Goal: Task Accomplishment & Management: Manage account settings

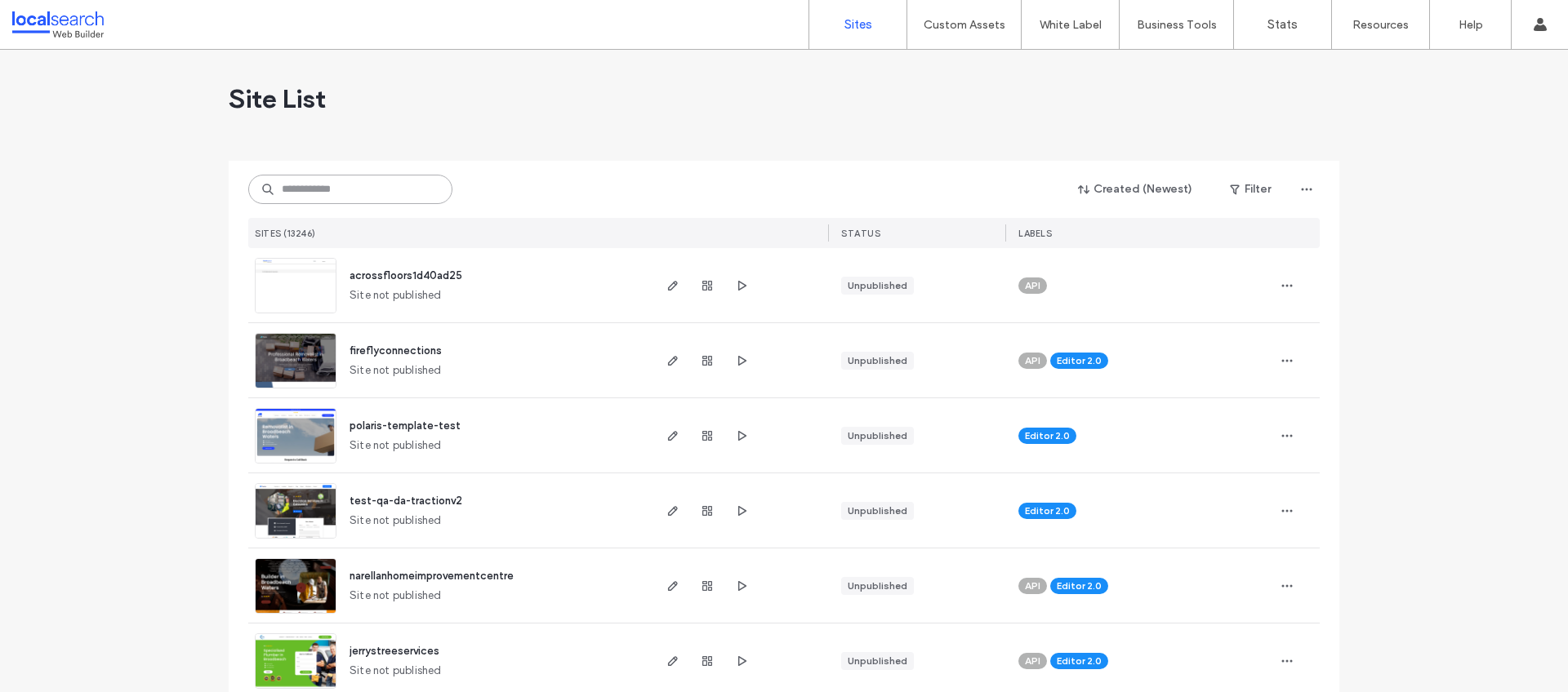
click at [407, 178] on input at bounding box center [350, 190] width 204 height 30
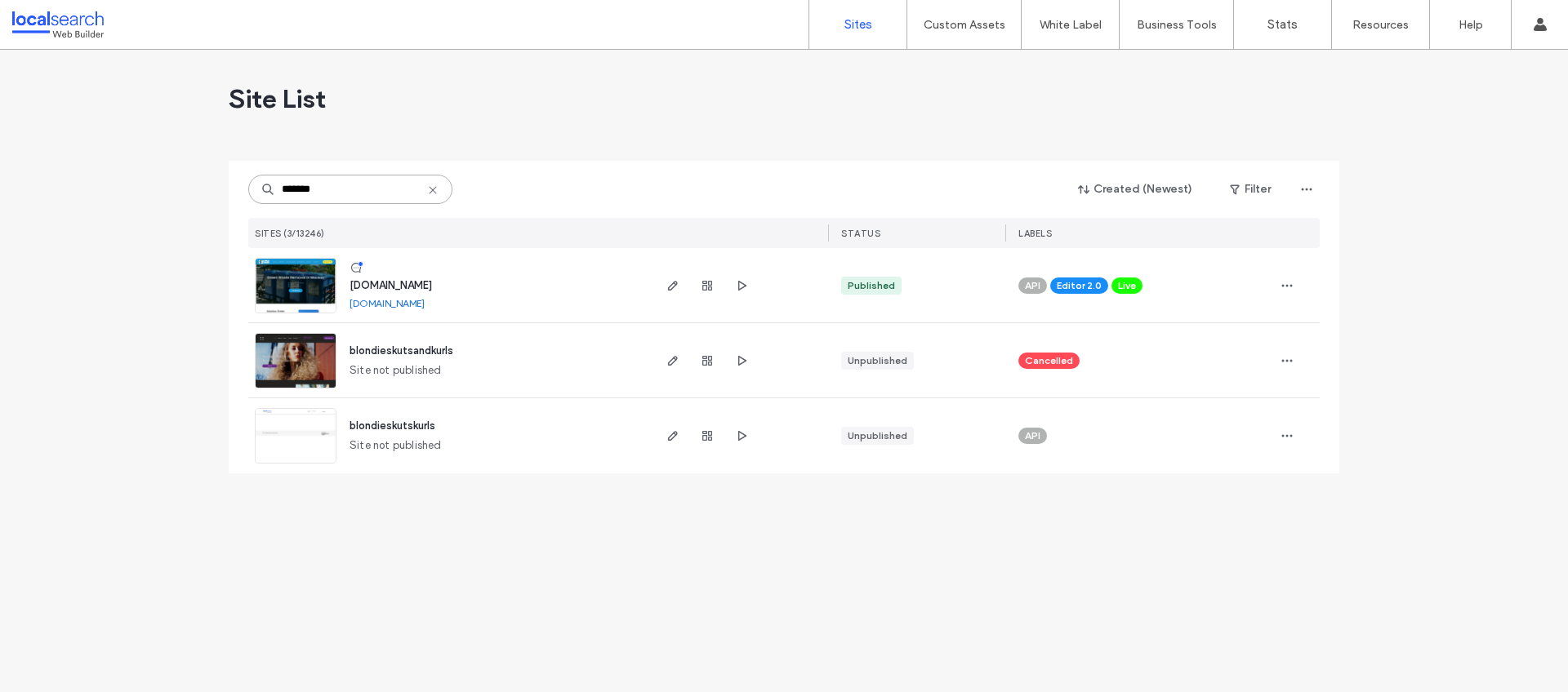
type input "*******"
click at [432, 288] on span "www.blondiesbins.com.au" at bounding box center [390, 286] width 83 height 12
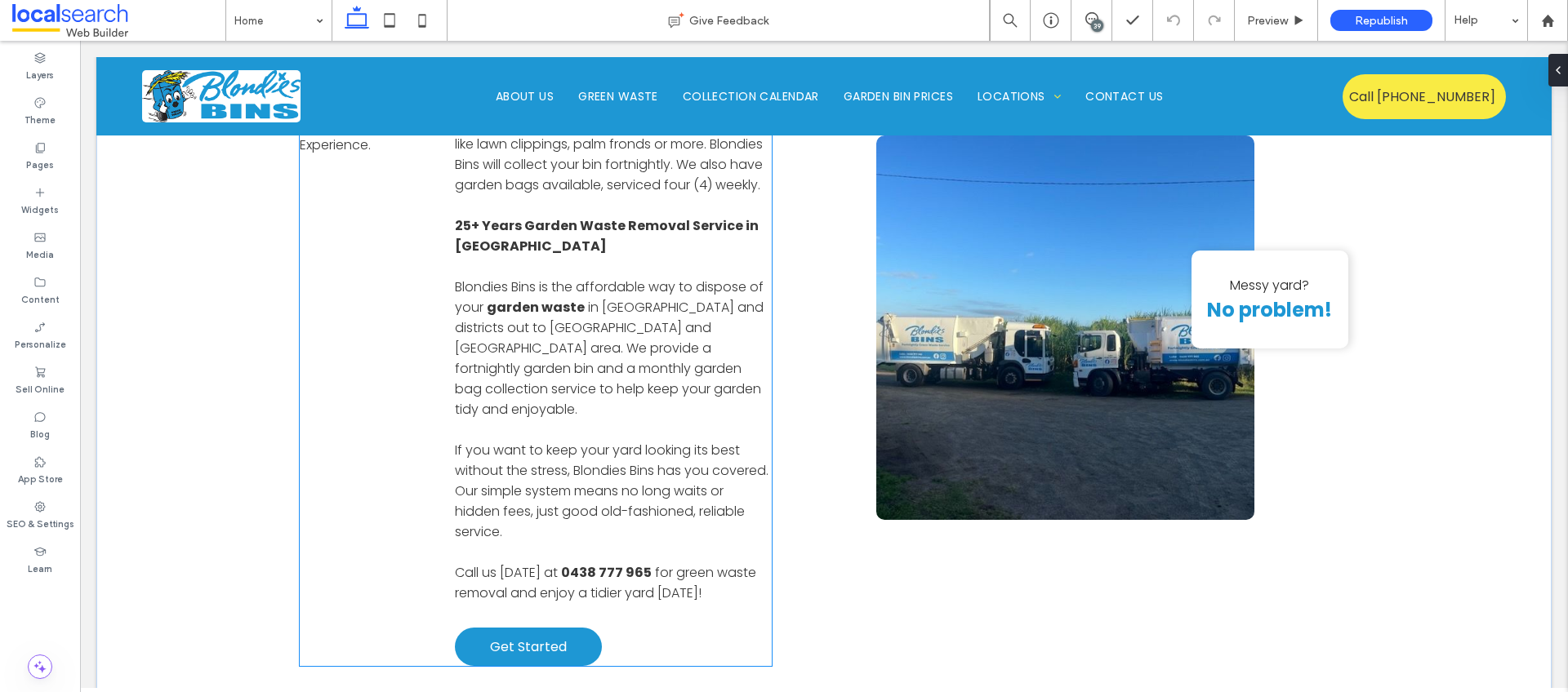
scroll to position [1004, 0]
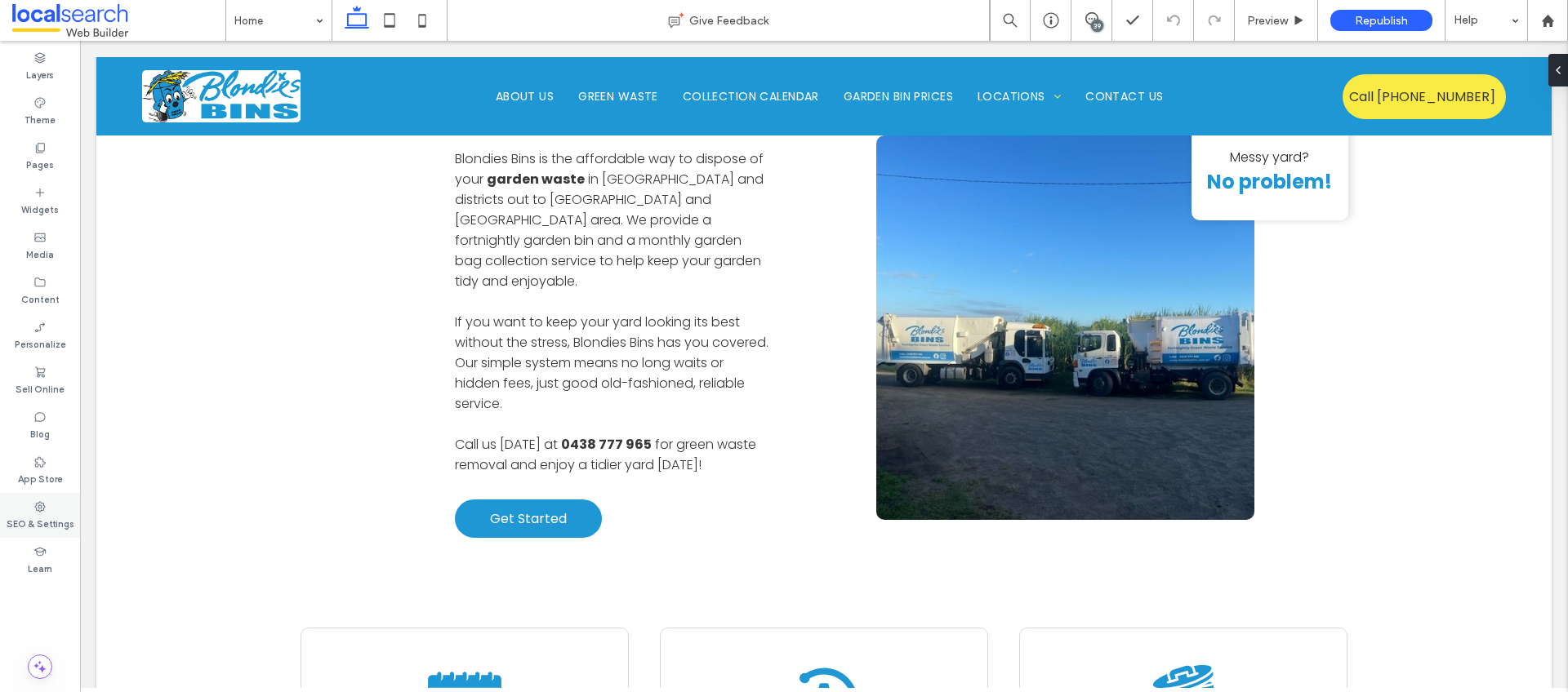
click at [33, 514] on label "SEO & Settings" at bounding box center [41, 522] width 68 height 18
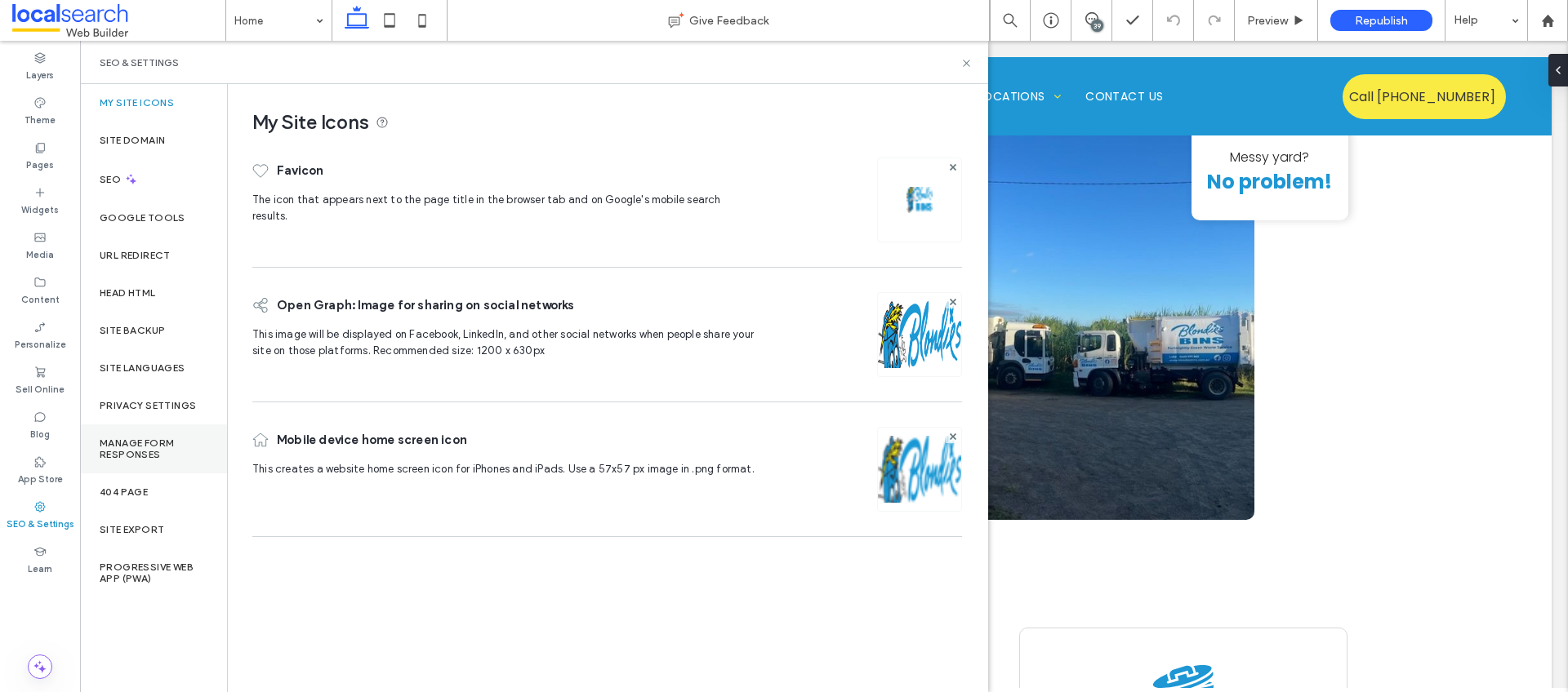
click at [158, 444] on label "Manage Form Responses" at bounding box center [153, 449] width 108 height 23
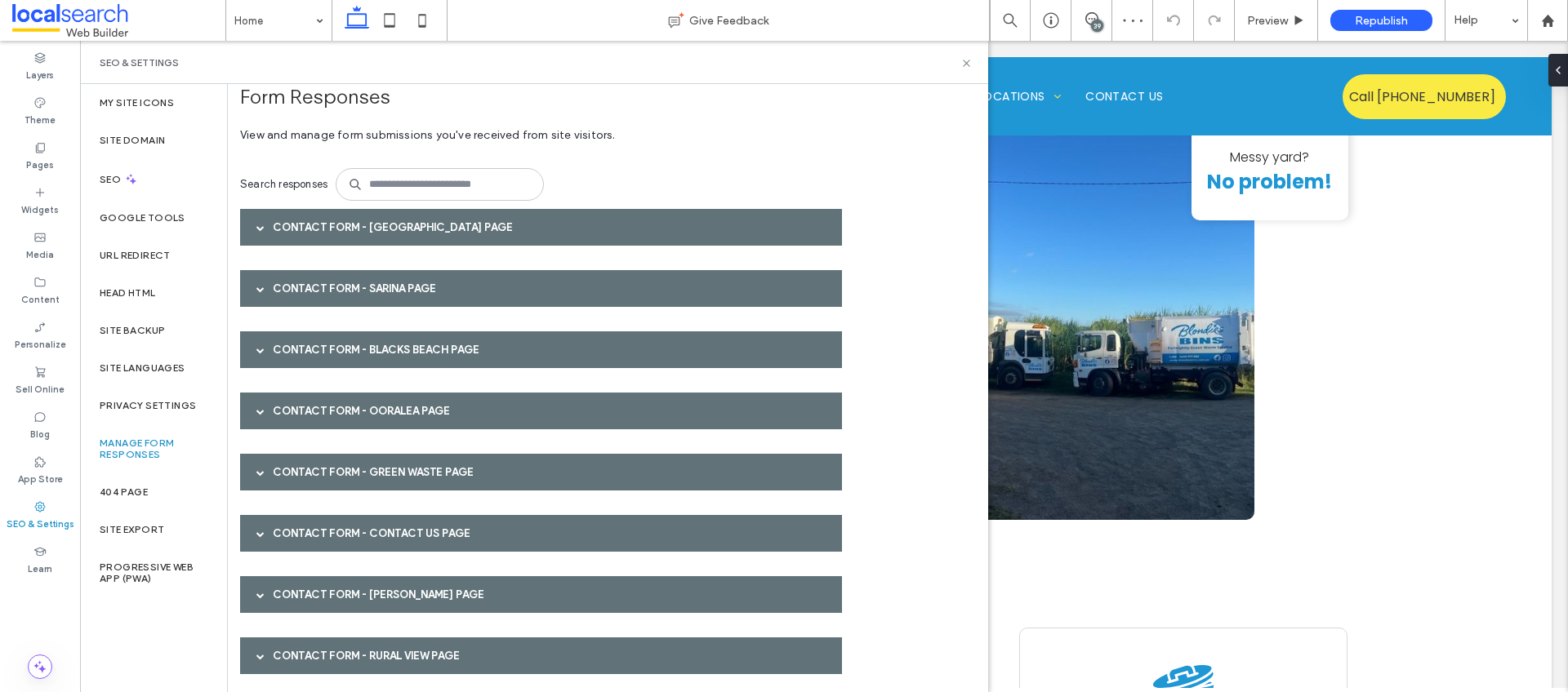
scroll to position [26, 0]
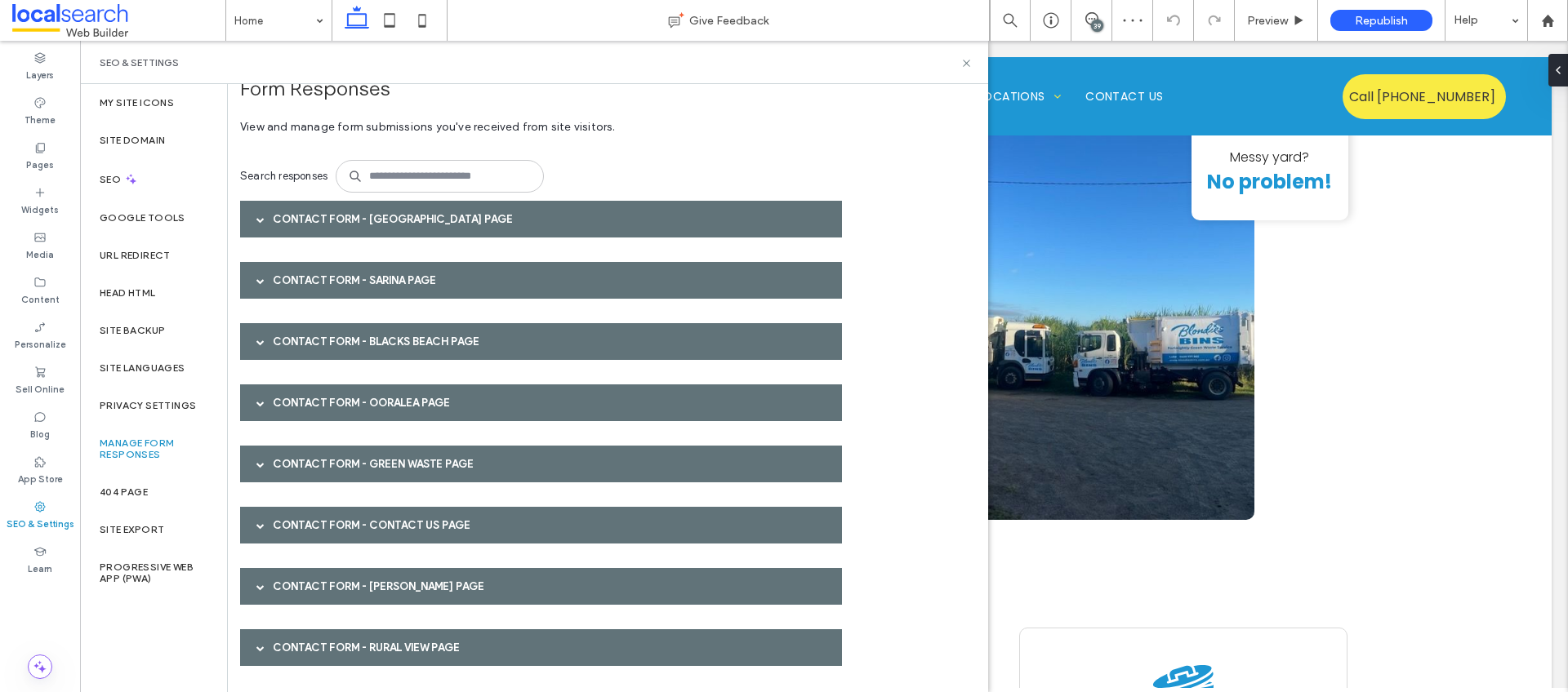
drag, startPoint x: 265, startPoint y: 526, endPoint x: 298, endPoint y: 533, distance: 33.7
click at [264, 526] on div at bounding box center [260, 525] width 24 height 29
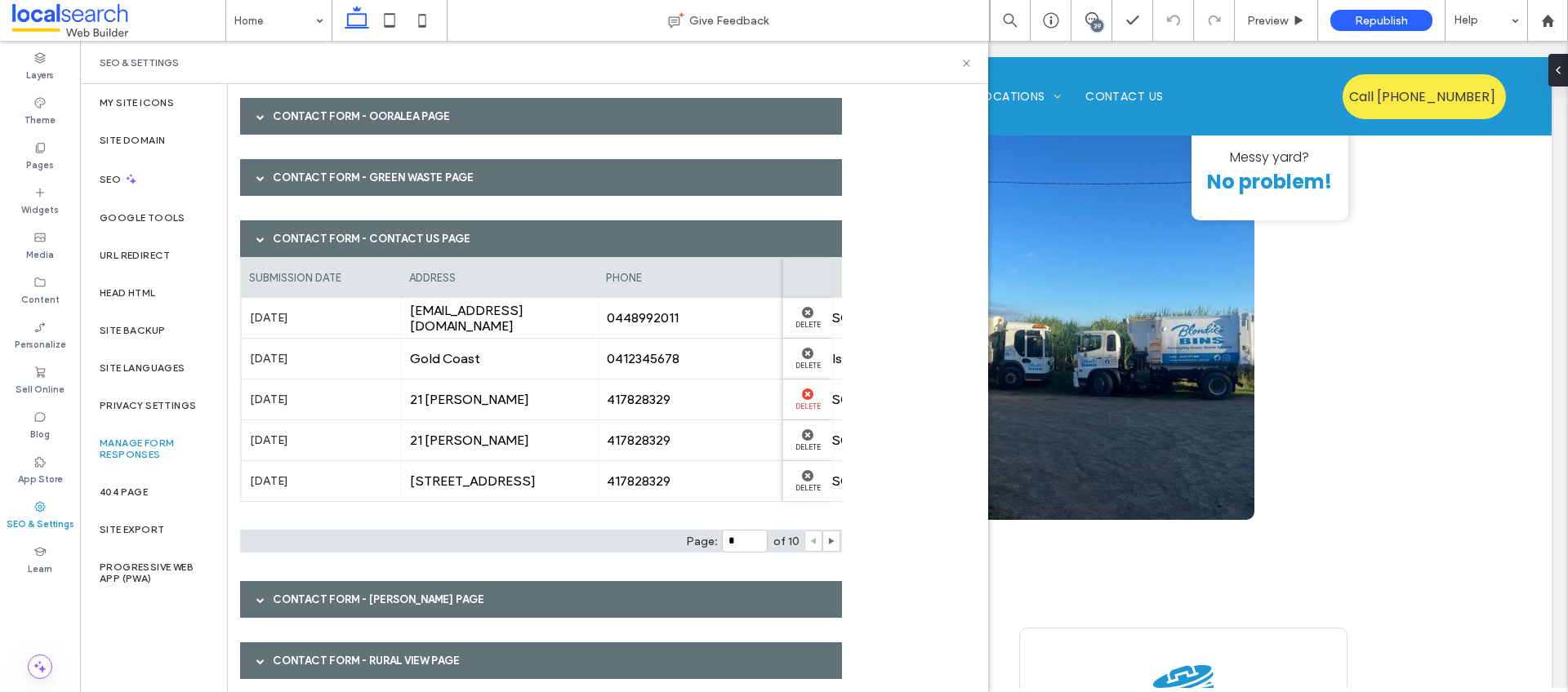
scroll to position [237, 0]
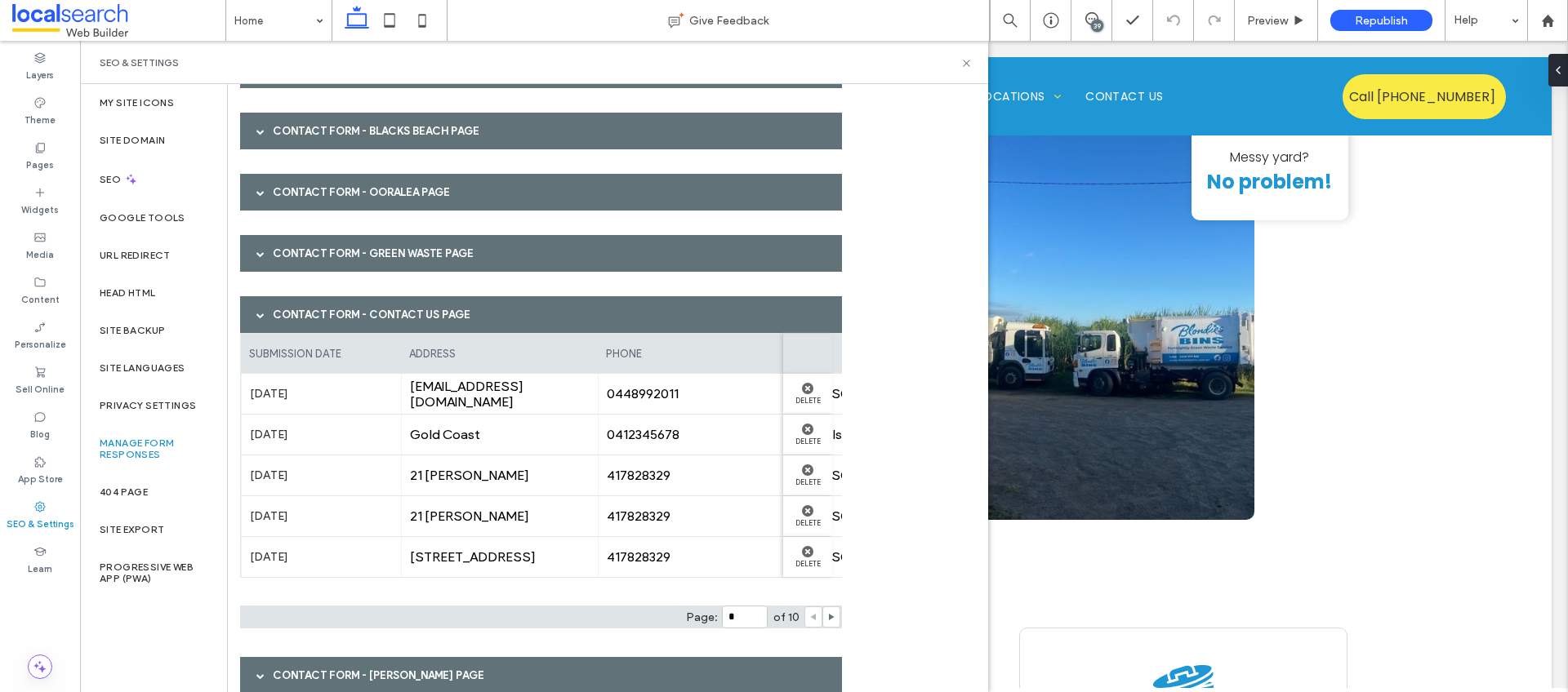
click at [315, 433] on label "Aug 13th 2025" at bounding box center [321, 434] width 143 height 30
click at [490, 447] on div "Gold Coast" at bounding box center [500, 434] width 197 height 40
click at [1545, 14] on icon at bounding box center [1548, 21] width 14 height 14
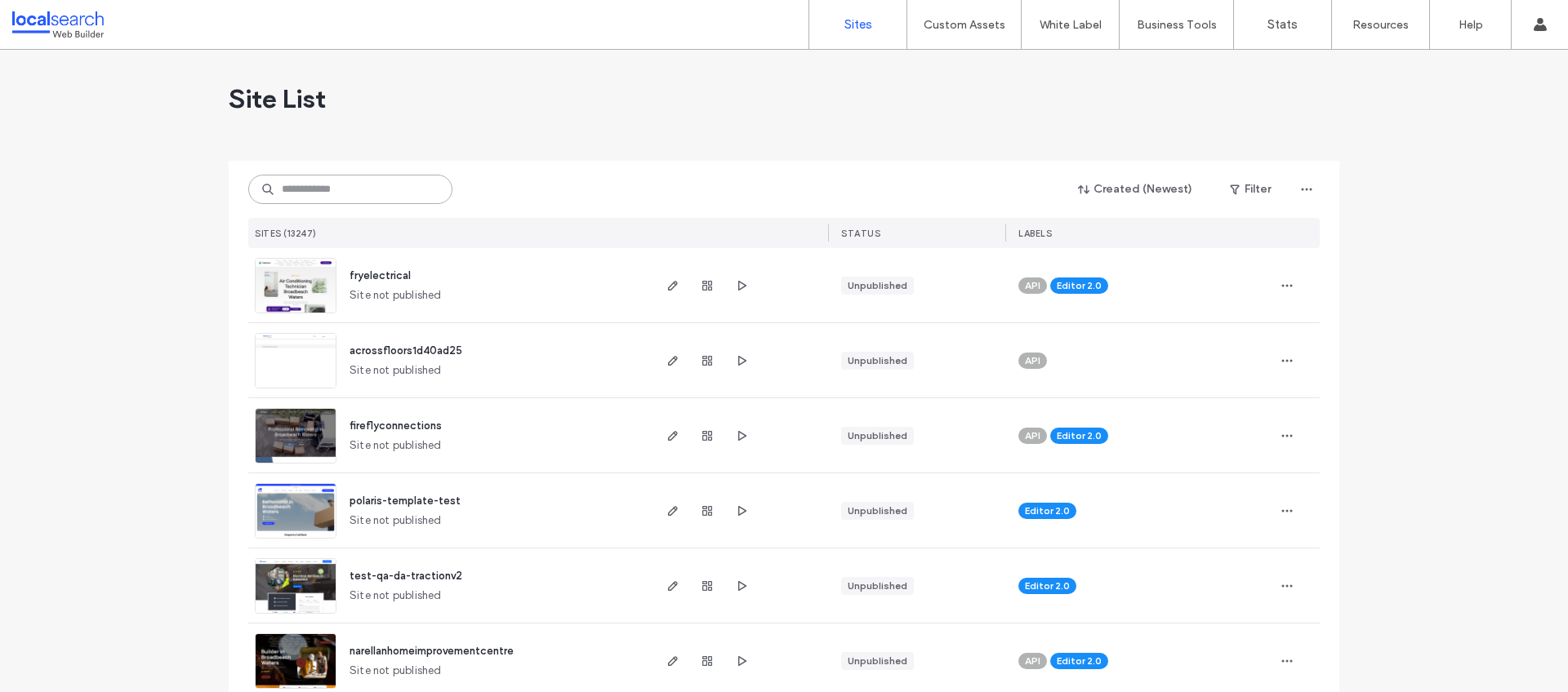
click at [427, 180] on input at bounding box center [350, 190] width 204 height 30
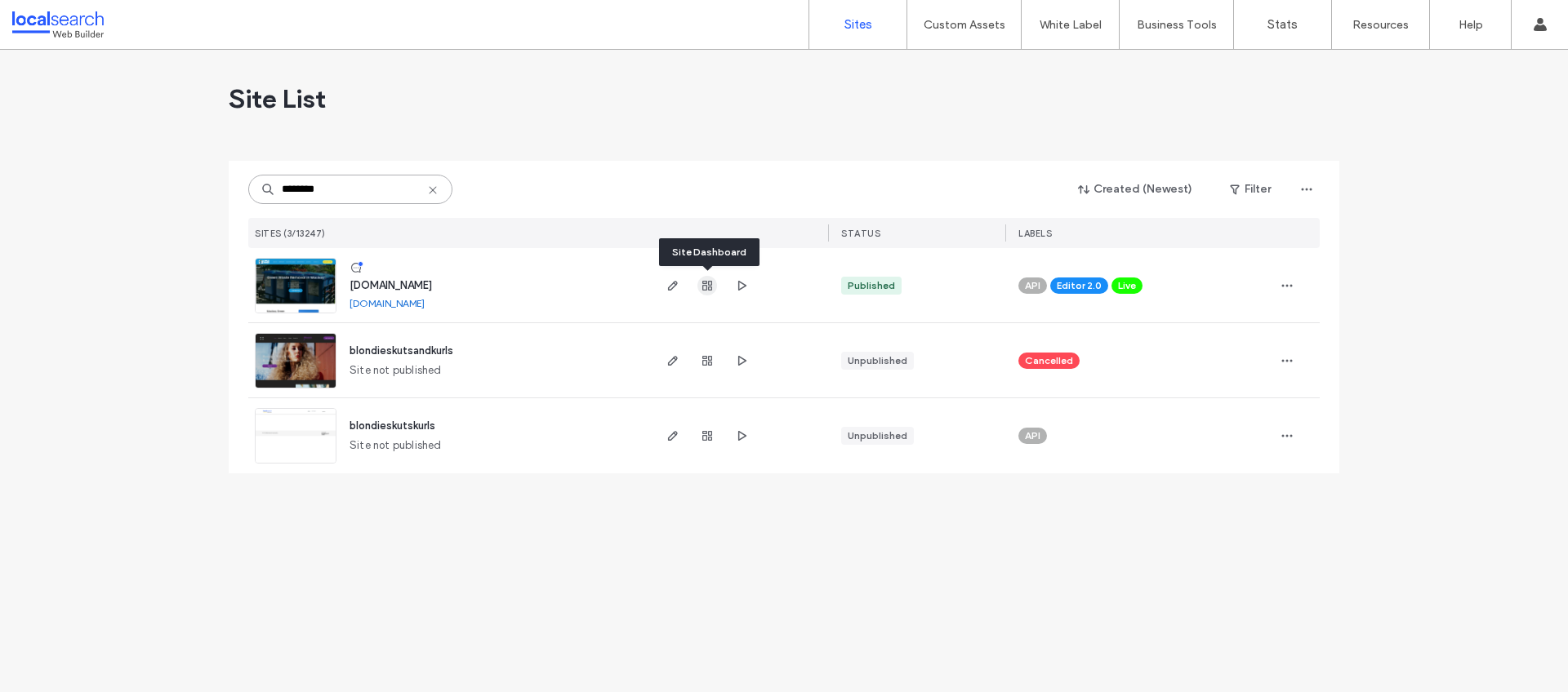
type input "********"
click at [710, 286] on use "button" at bounding box center [707, 286] width 10 height 10
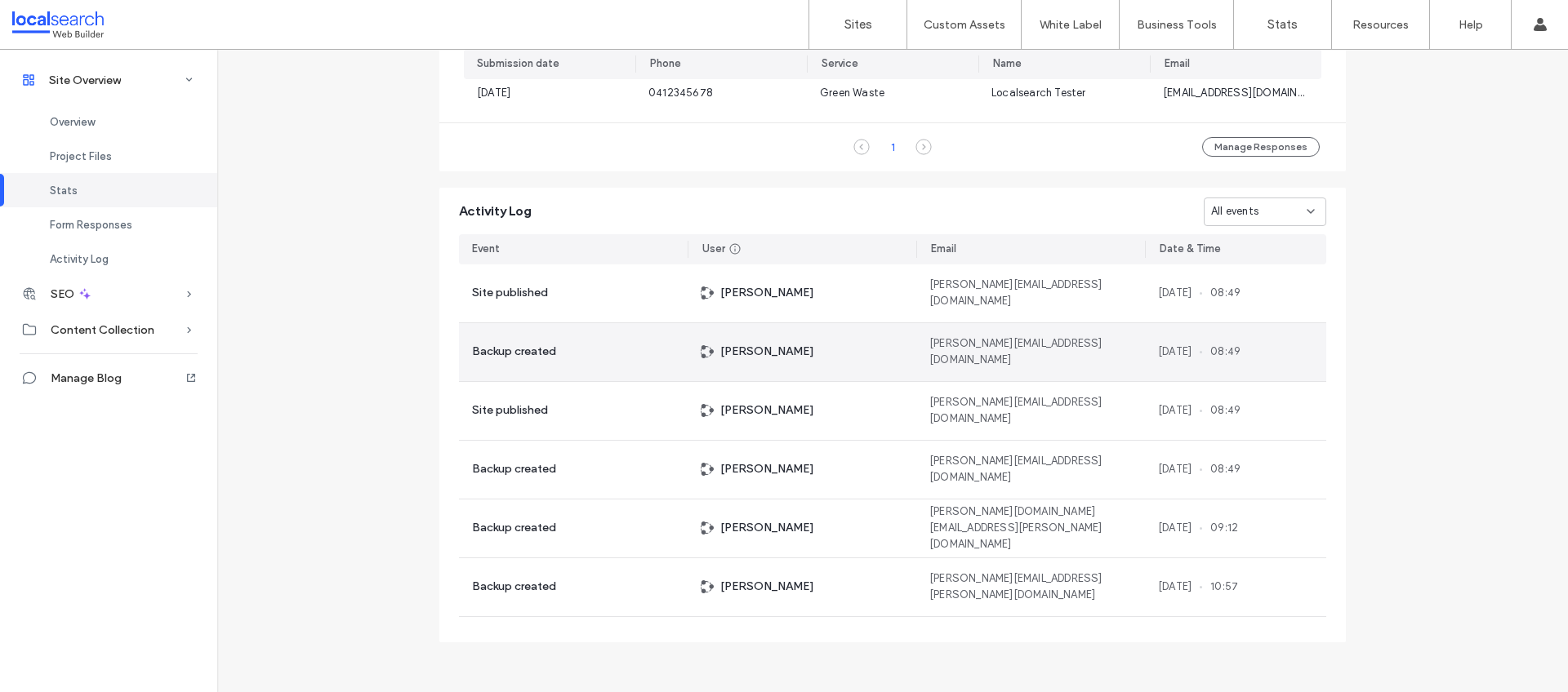
scroll to position [1123, 0]
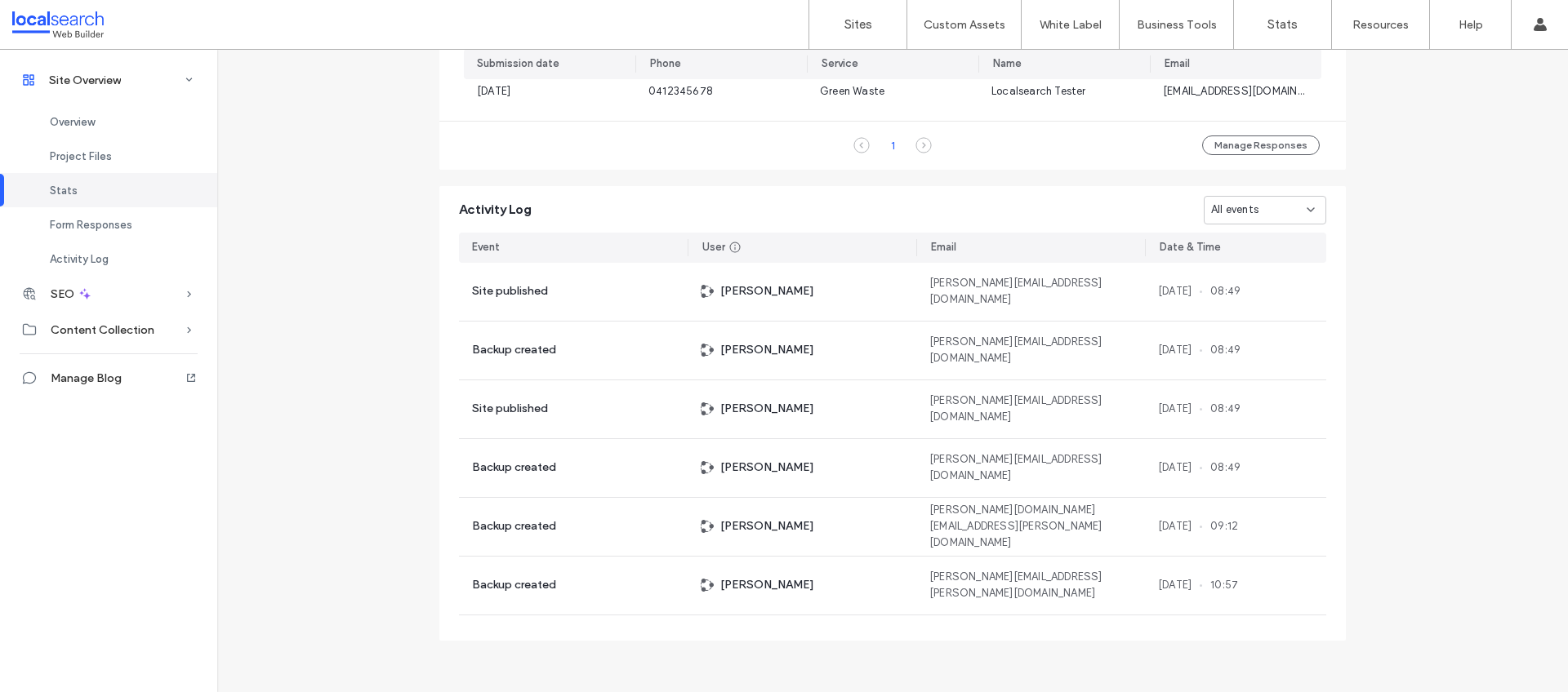
scroll to position [956, 0]
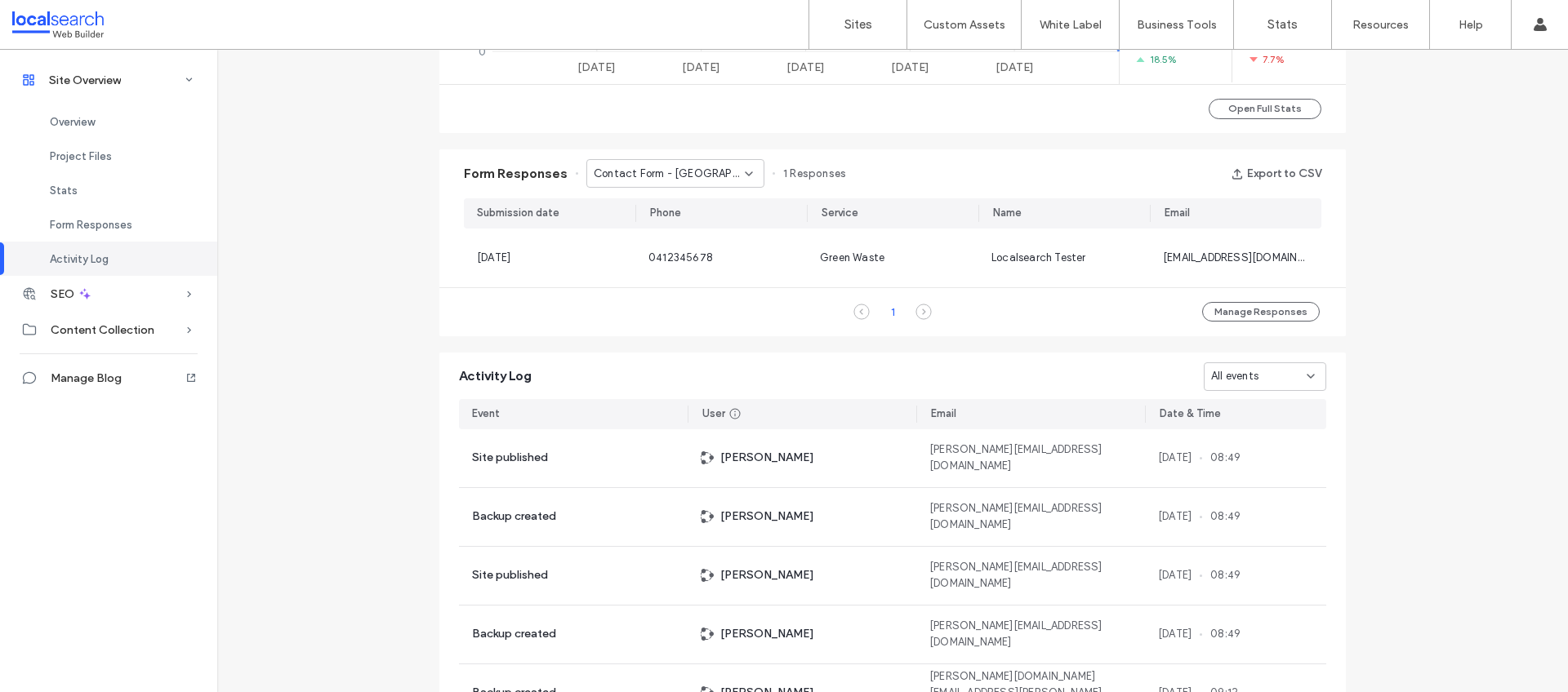
click at [743, 173] on icon at bounding box center [749, 173] width 13 height 13
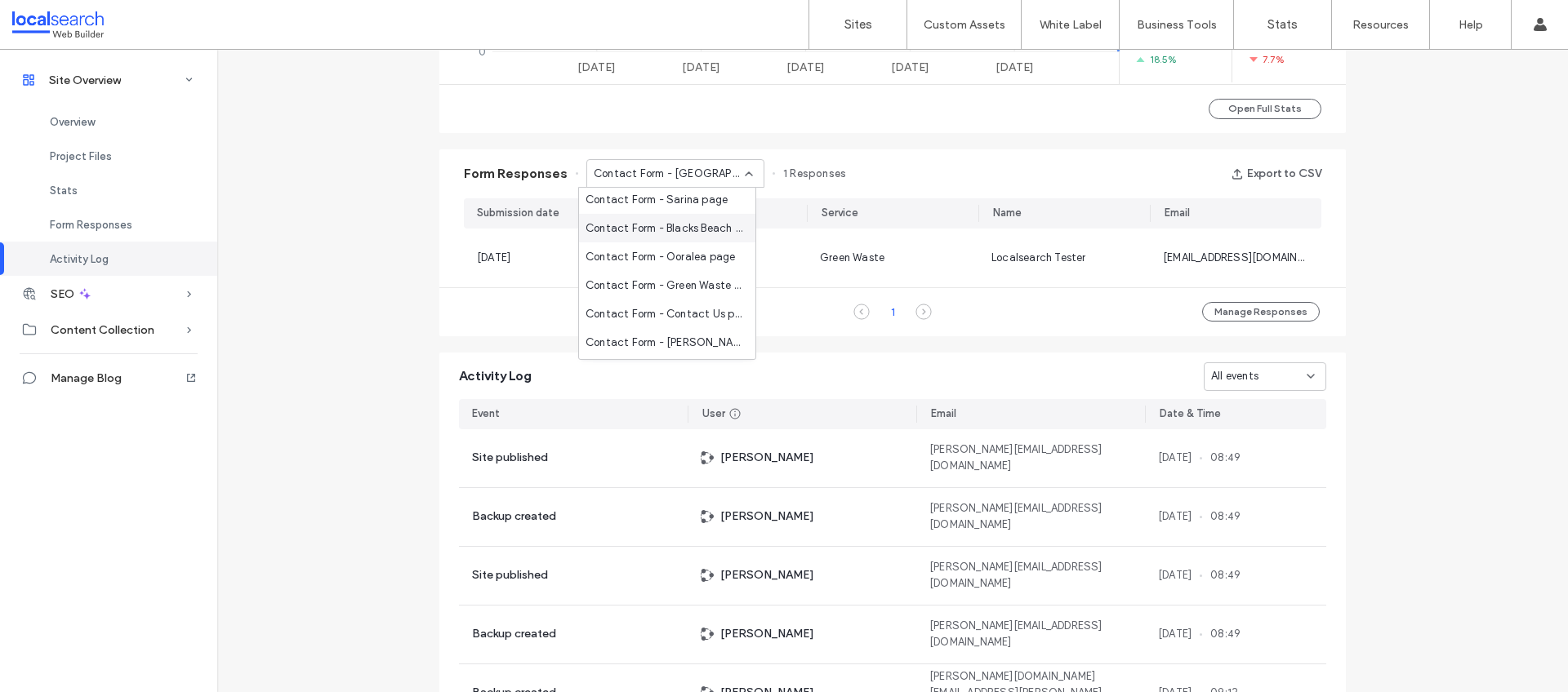
scroll to position [57, 0]
click at [678, 290] on span "Contact Form - Contact Us page" at bounding box center [663, 288] width 157 height 17
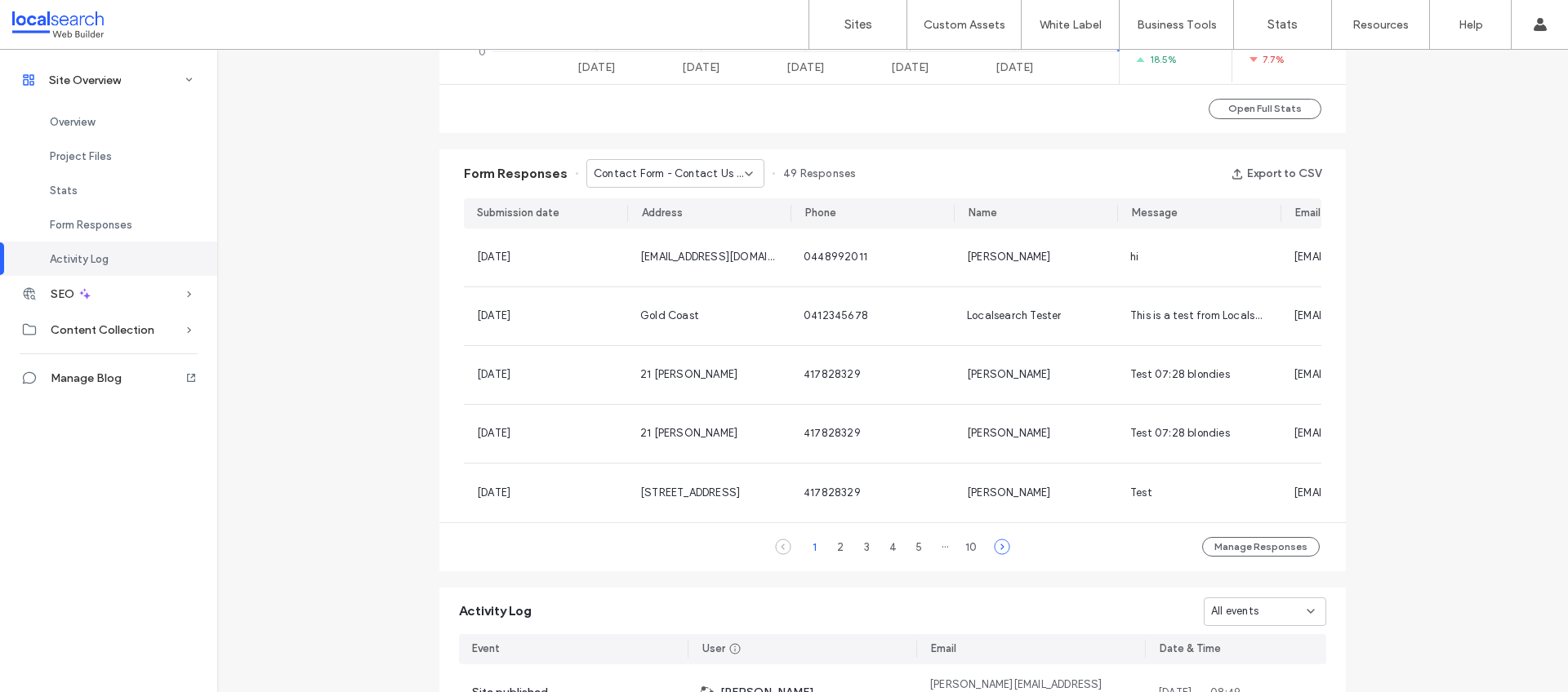
click at [997, 555] on icon at bounding box center [1001, 547] width 17 height 17
click at [1280, 173] on button "Export to CSV" at bounding box center [1275, 174] width 91 height 26
click at [810, 557] on div "1" at bounding box center [814, 547] width 20 height 20
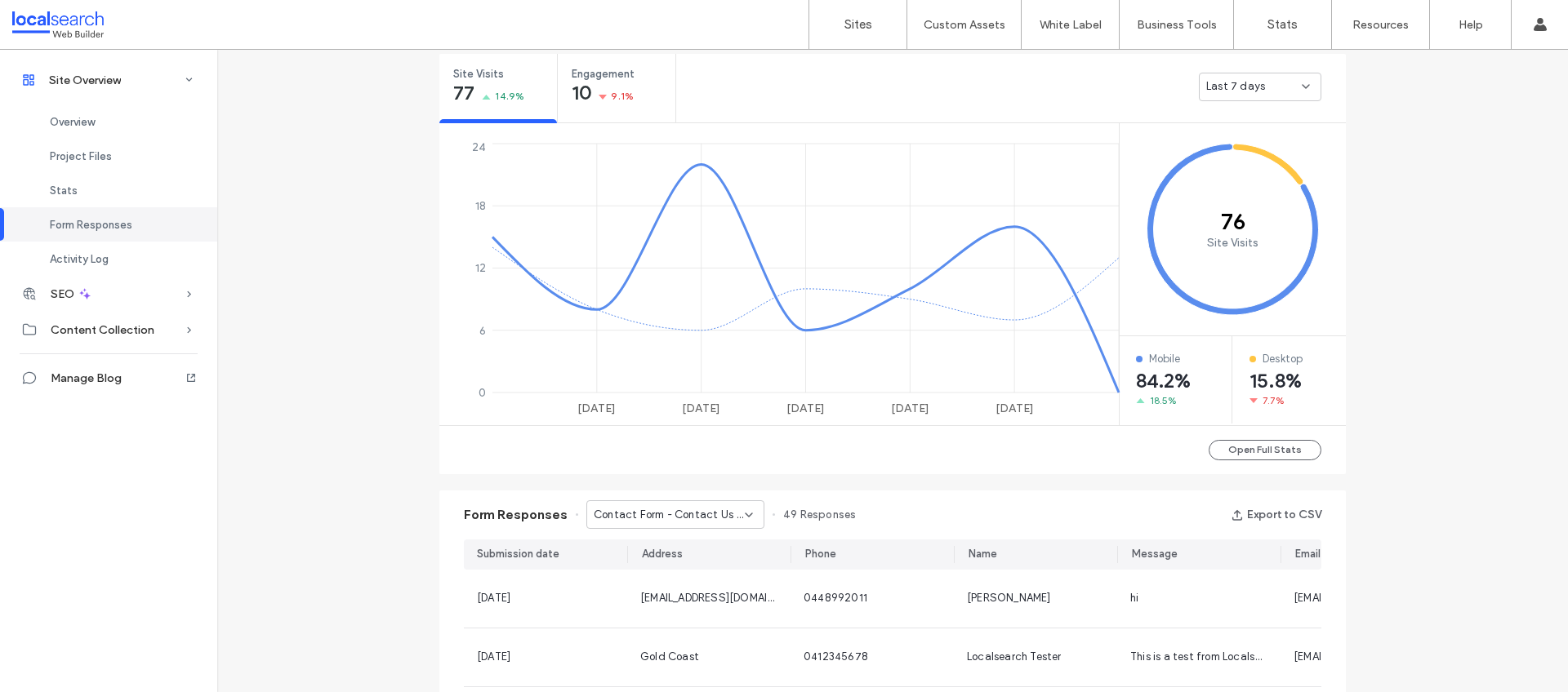
scroll to position [147, 0]
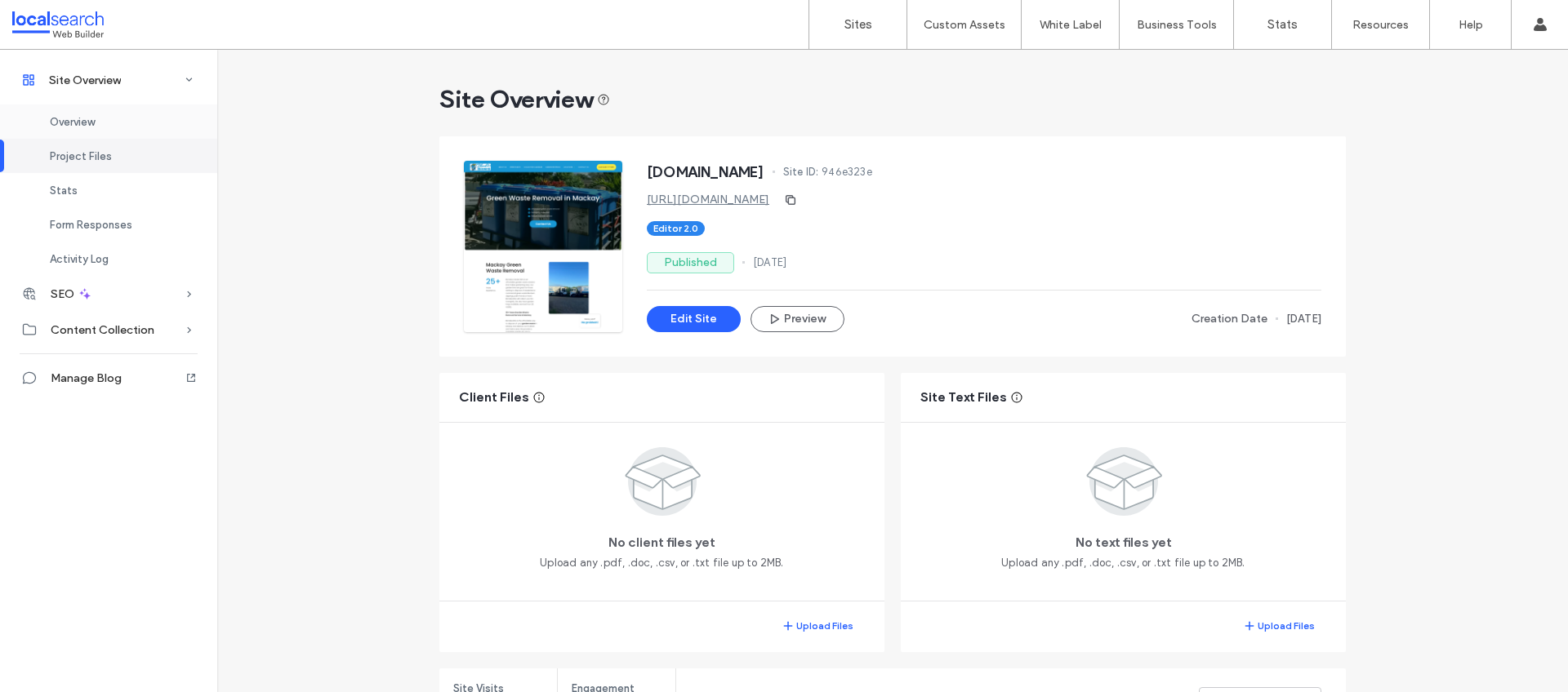
click at [77, 129] on div "Overview" at bounding box center [108, 121] width 217 height 34
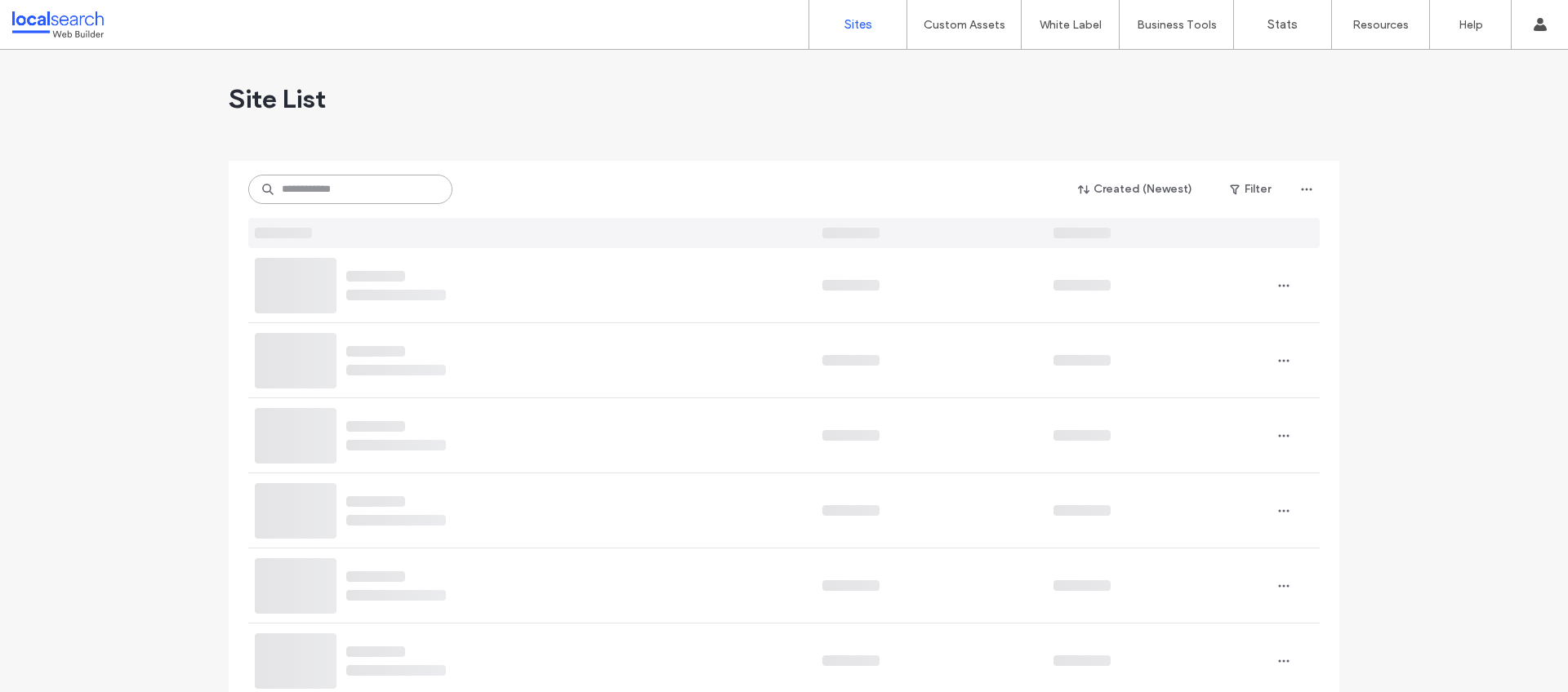
click at [286, 186] on input at bounding box center [350, 190] width 204 height 30
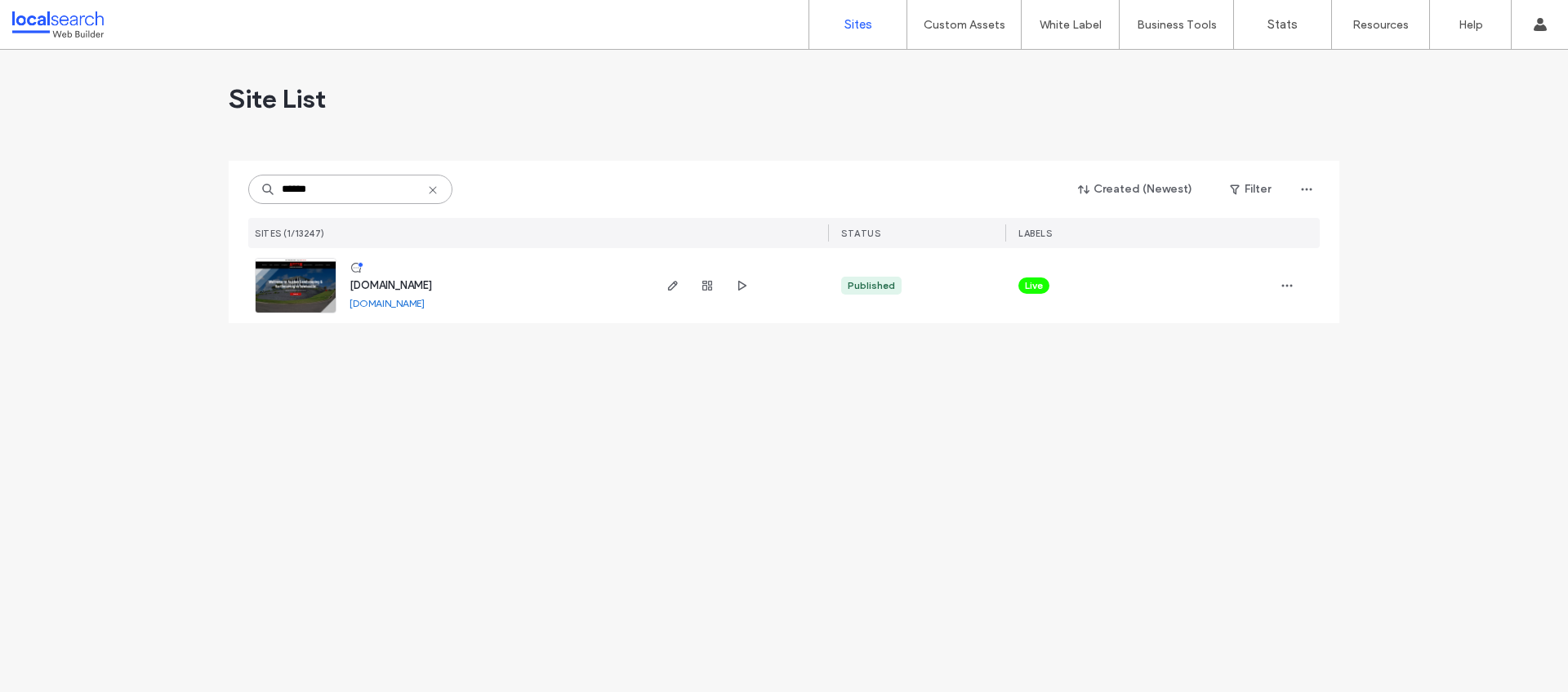
type input "******"
click at [432, 284] on span "www.austenlandscaping.com.au" at bounding box center [390, 286] width 83 height 12
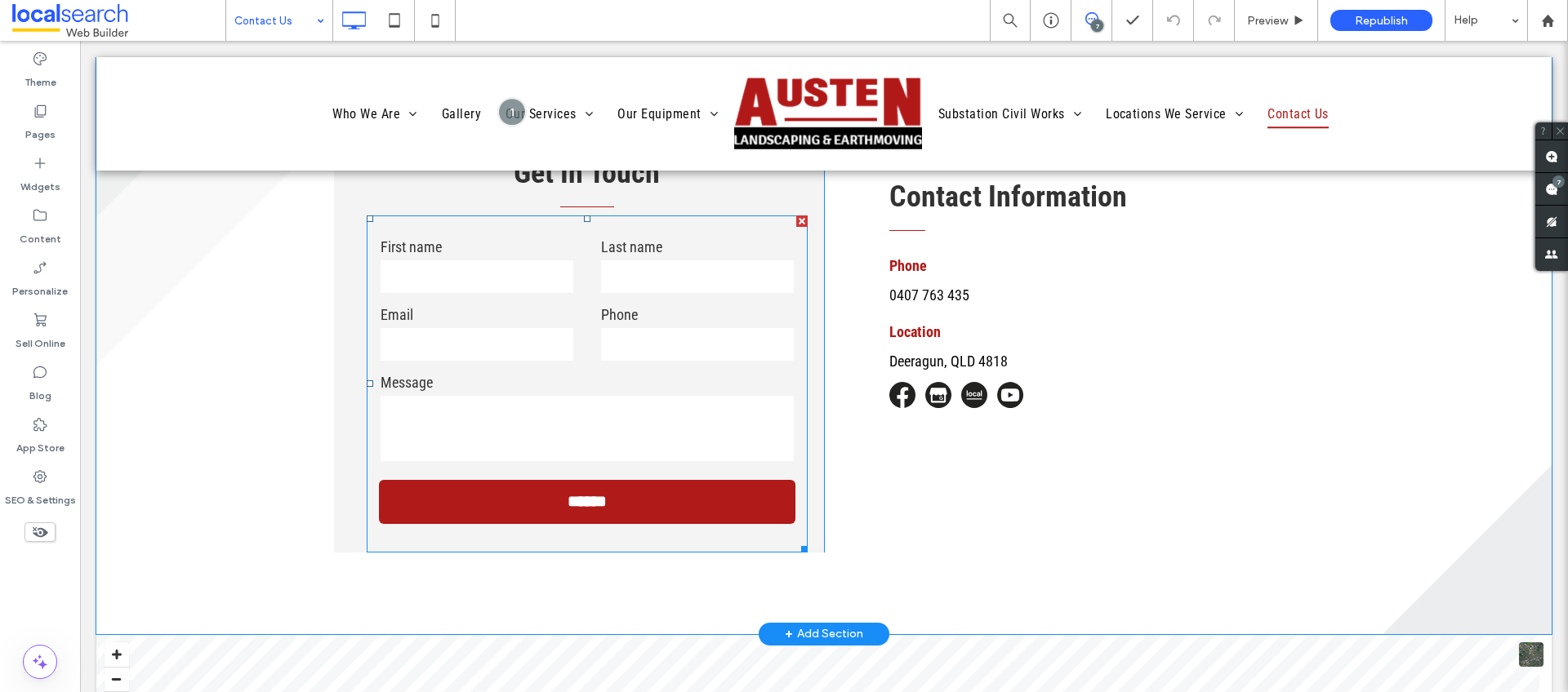
scroll to position [1283, 0]
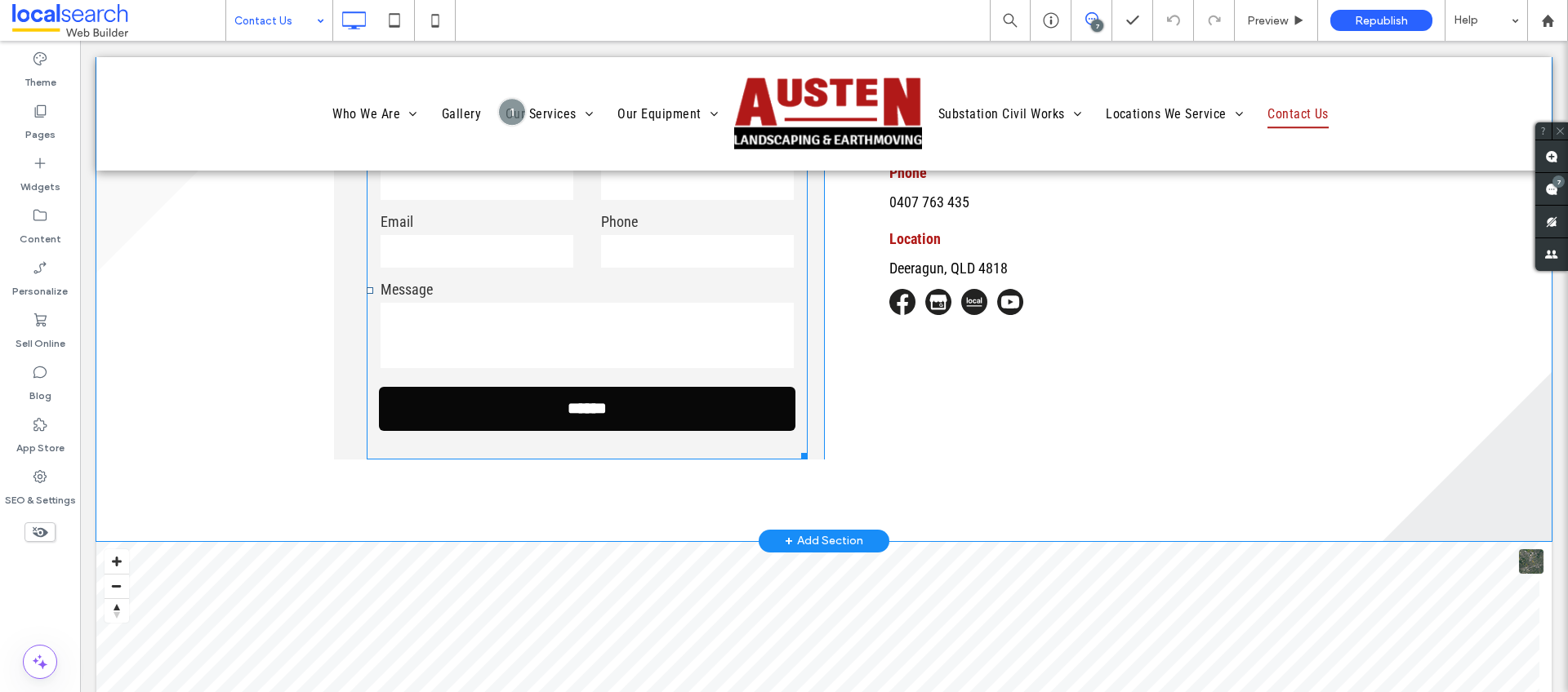
click at [596, 419] on input "******" at bounding box center [587, 407] width 408 height 34
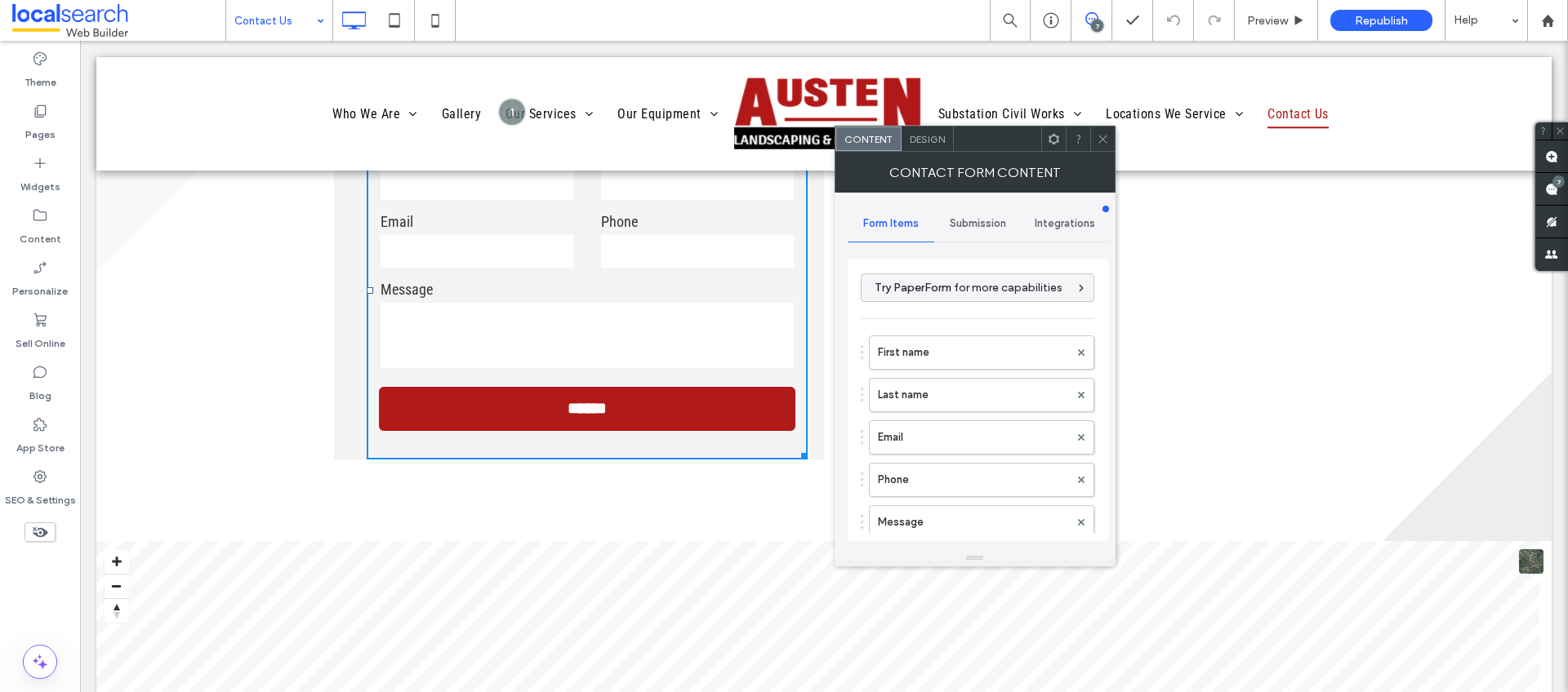
type input "******"
click at [993, 225] on span "Submission" at bounding box center [978, 223] width 57 height 13
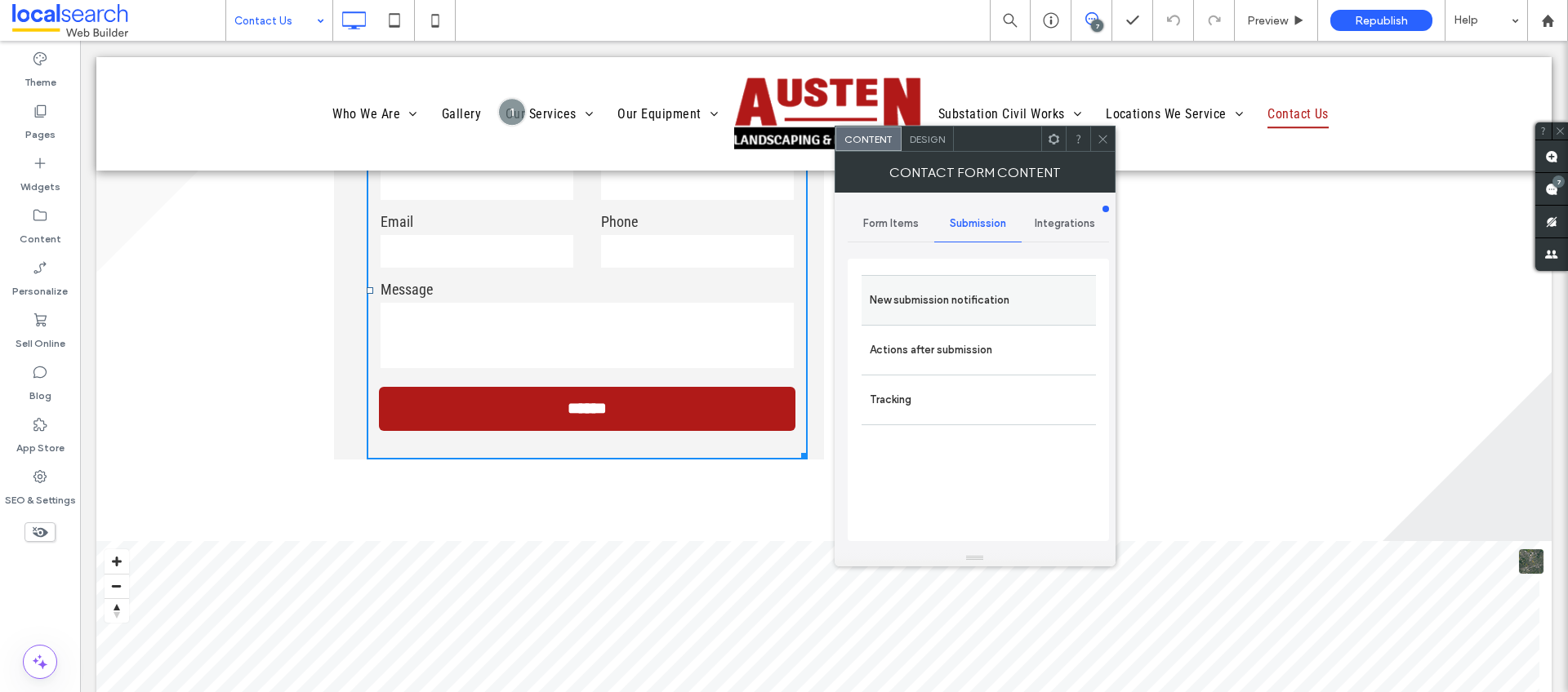
click at [963, 298] on label "New submission notification" at bounding box center [979, 300] width 218 height 33
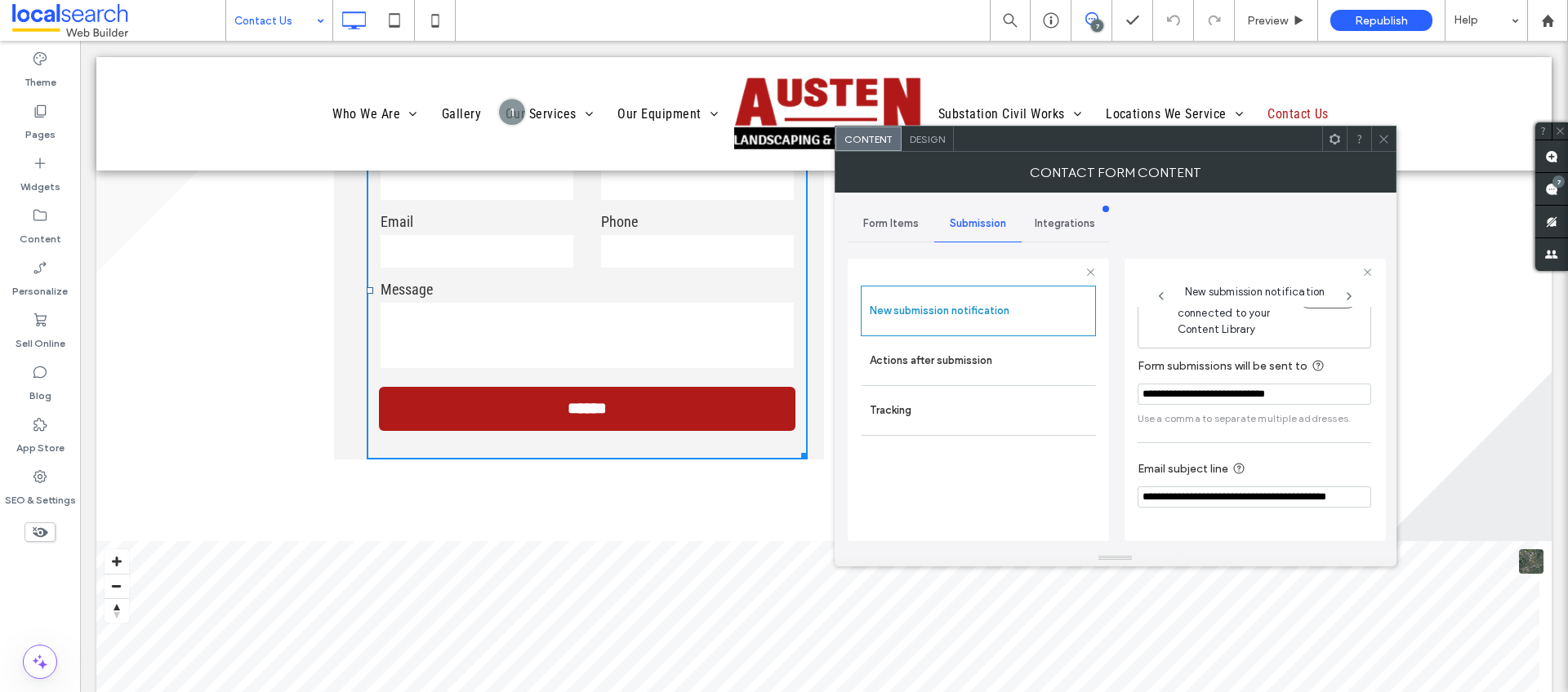
scroll to position [85, 0]
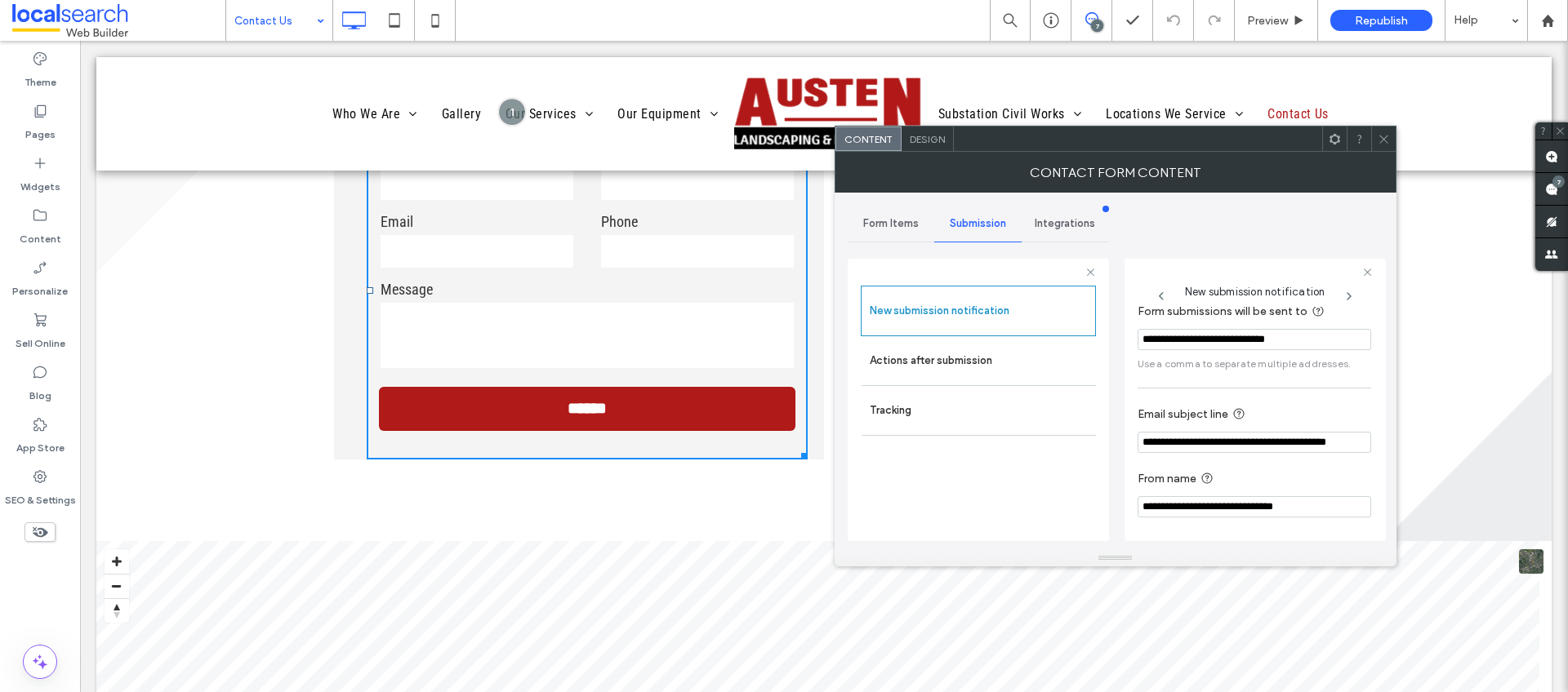
click at [1383, 138] on icon at bounding box center [1383, 139] width 12 height 12
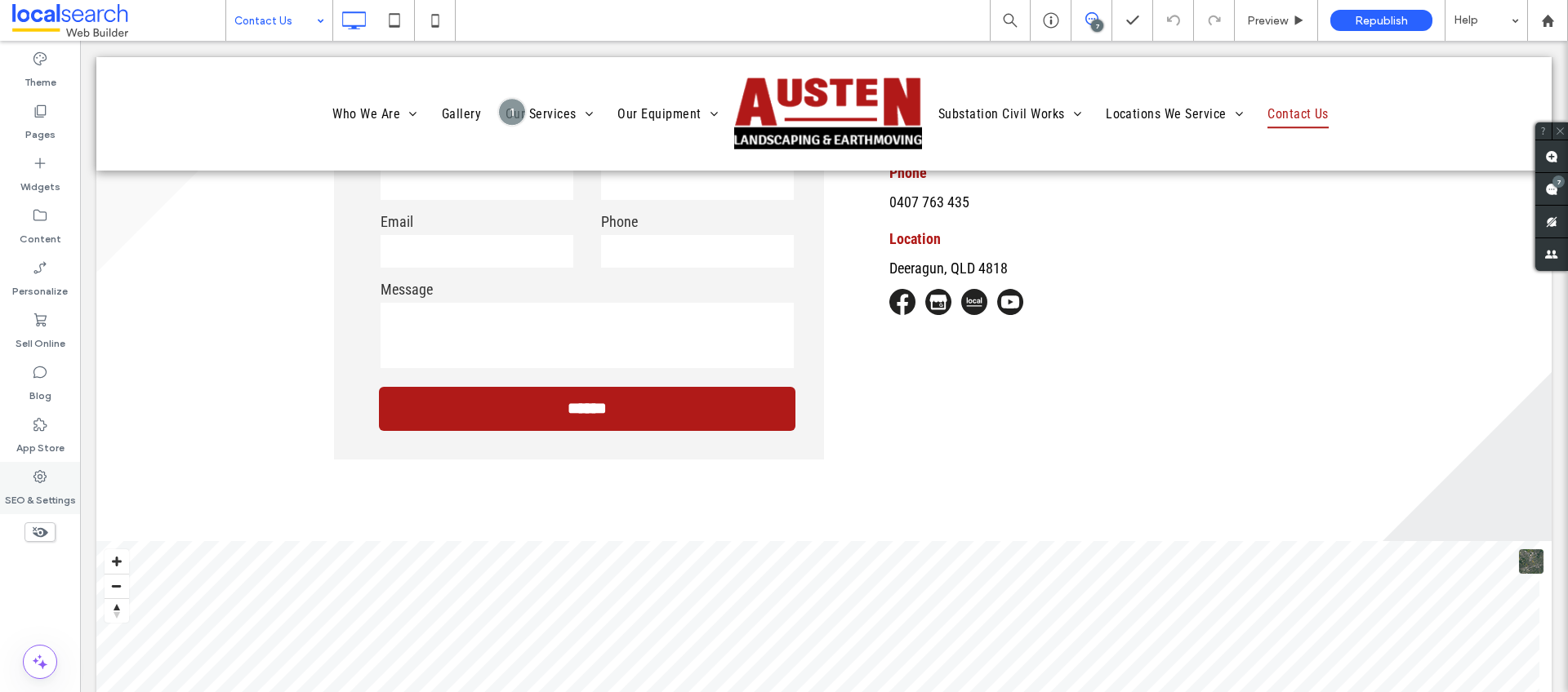
click at [53, 505] on label "SEO & Settings" at bounding box center [41, 496] width 71 height 23
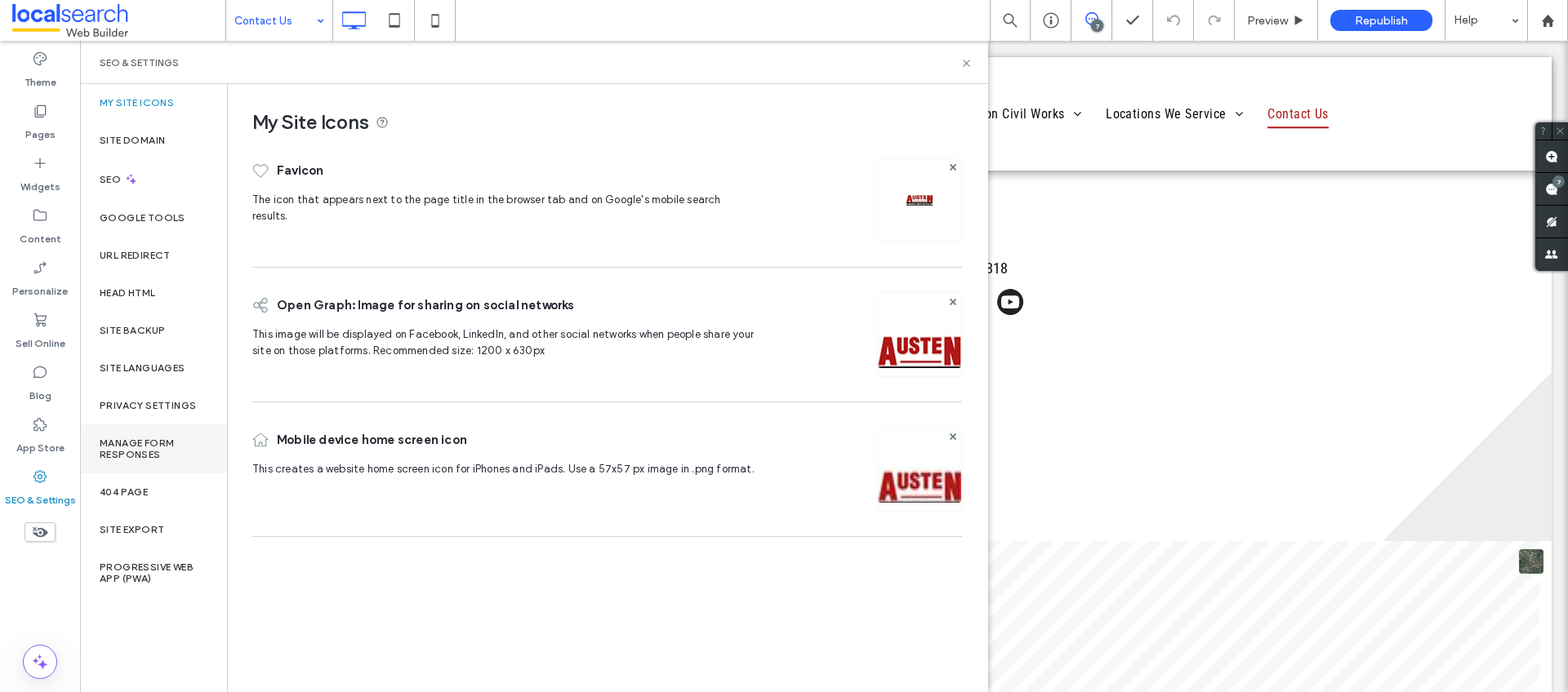
click at [132, 438] on label "Manage Form Responses" at bounding box center [153, 449] width 108 height 23
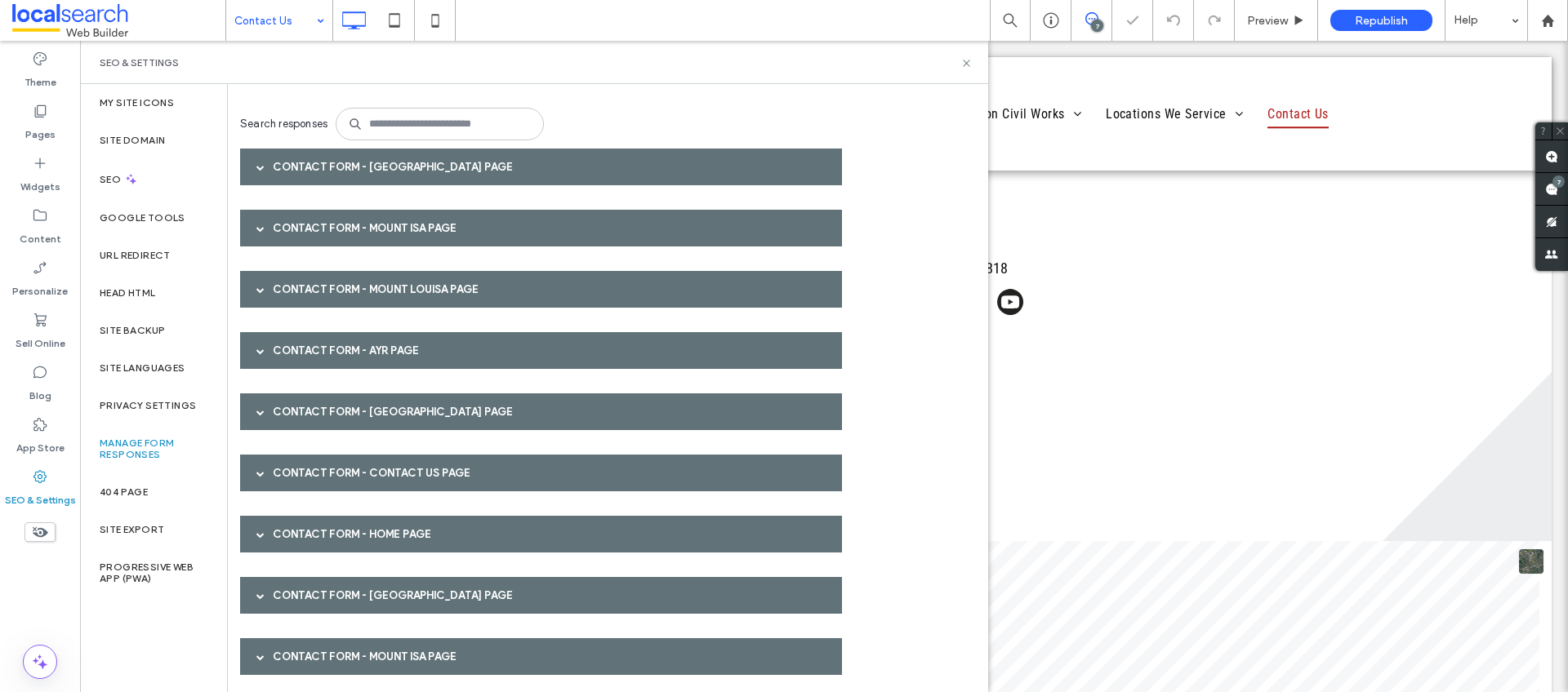
scroll to position [87, 0]
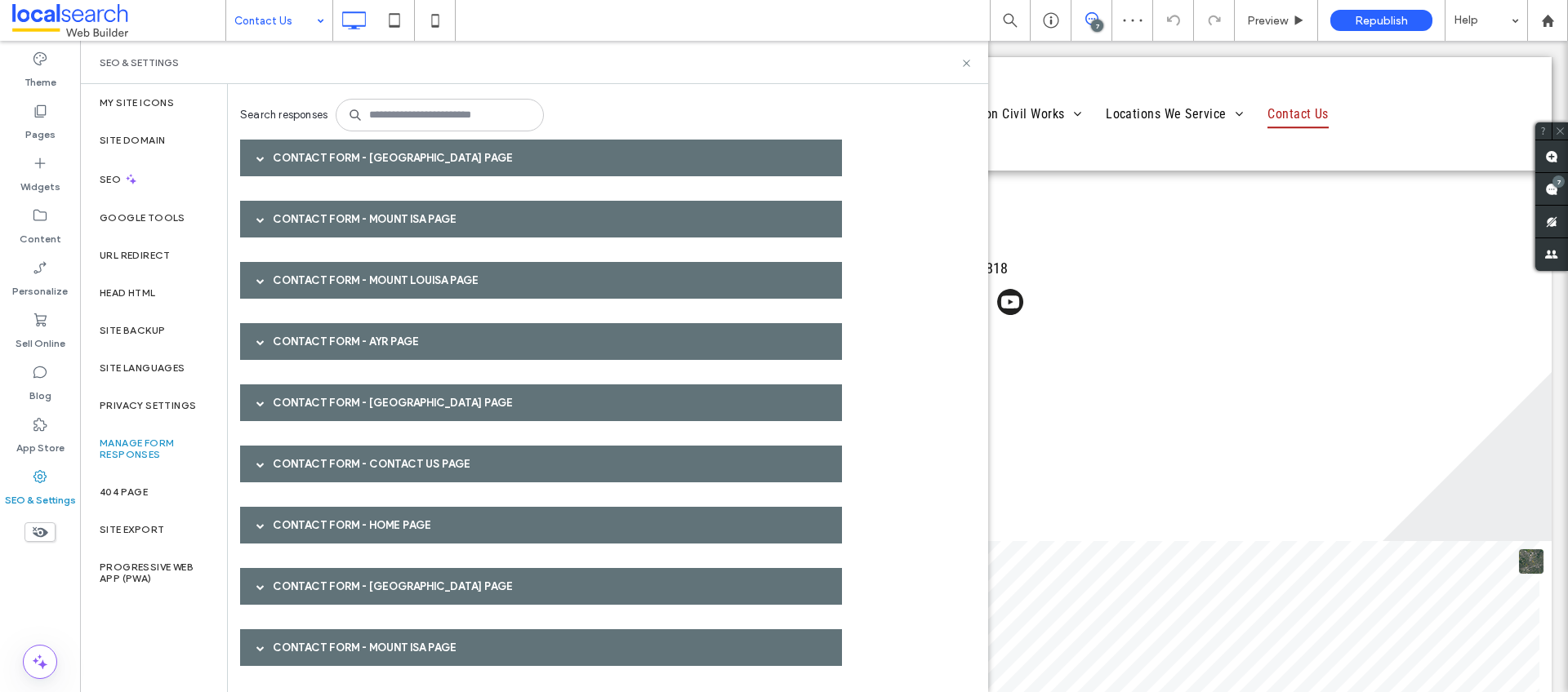
click at [264, 151] on span at bounding box center [260, 158] width 8 height 29
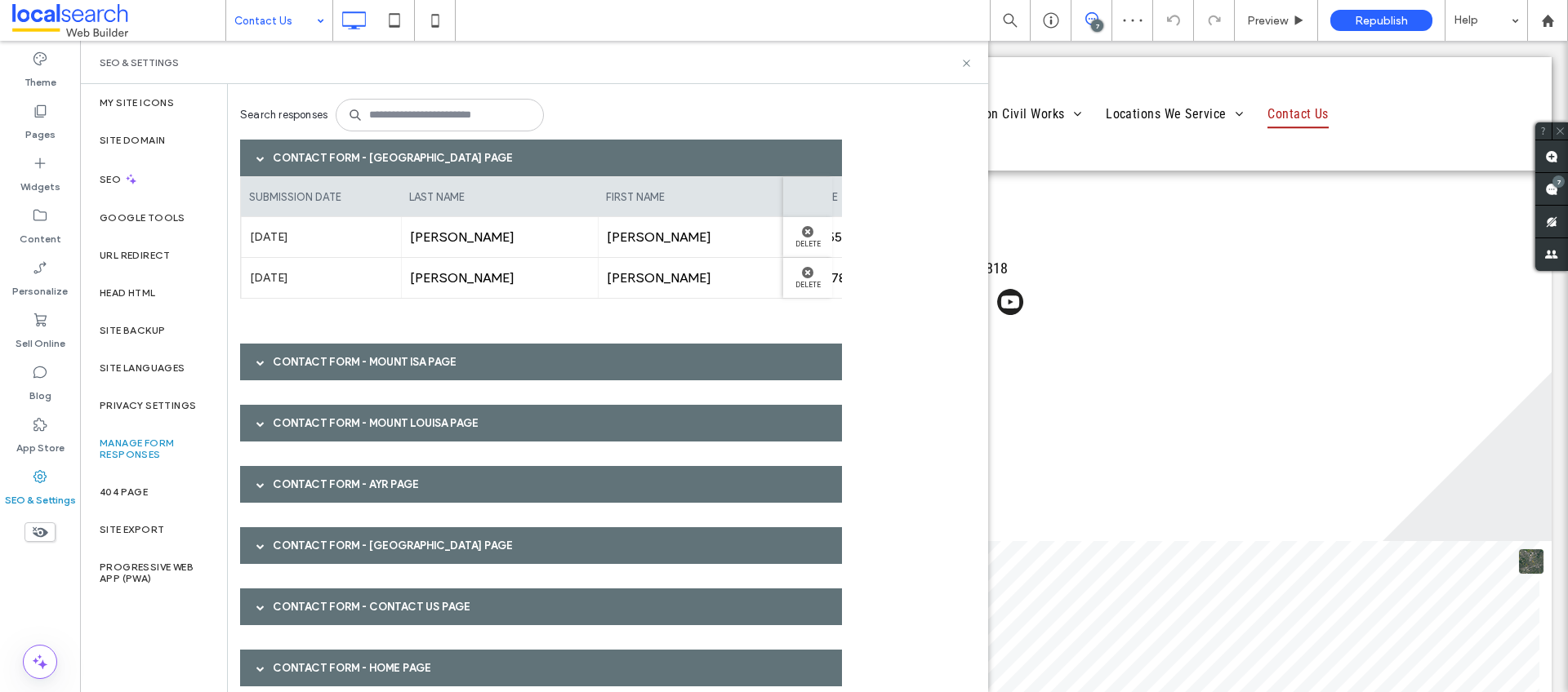
click at [258, 361] on span at bounding box center [260, 362] width 8 height 8
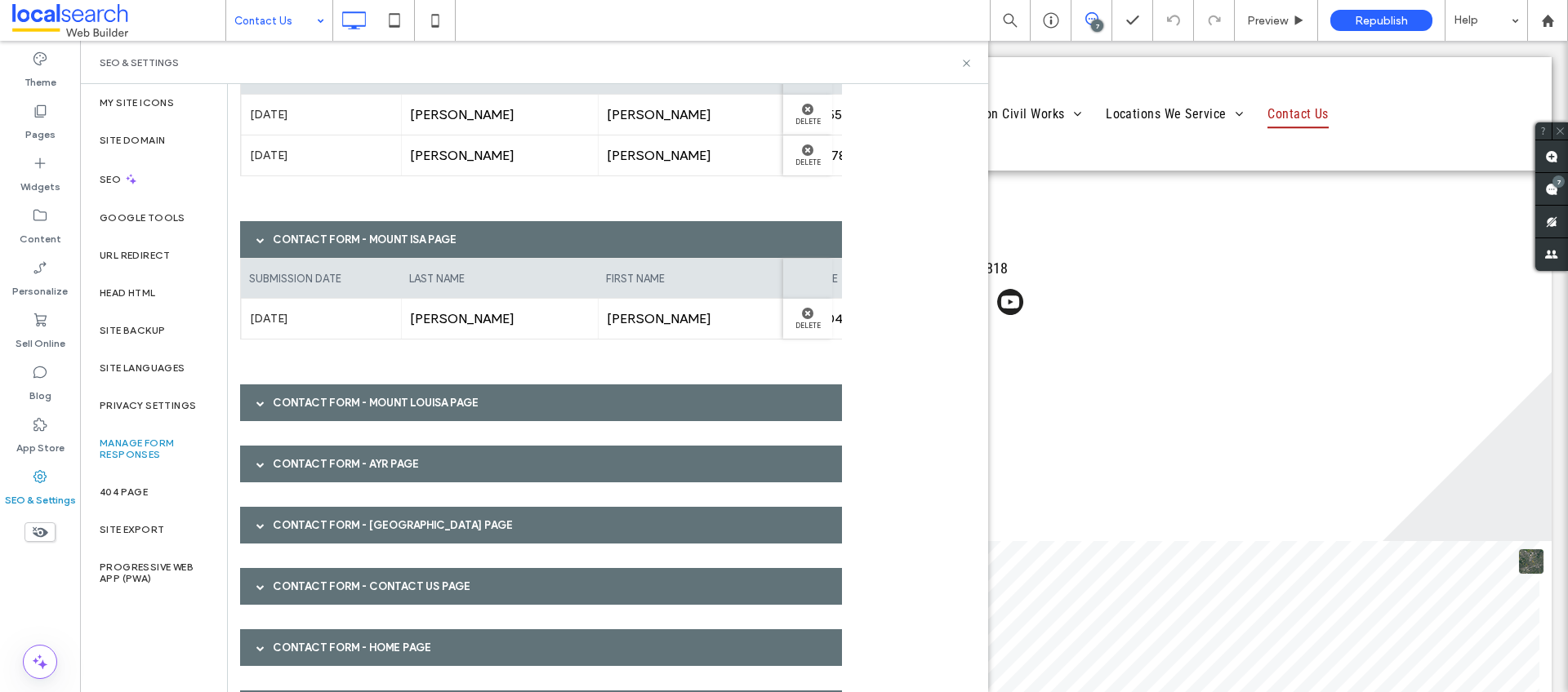
scroll to position [333, 0]
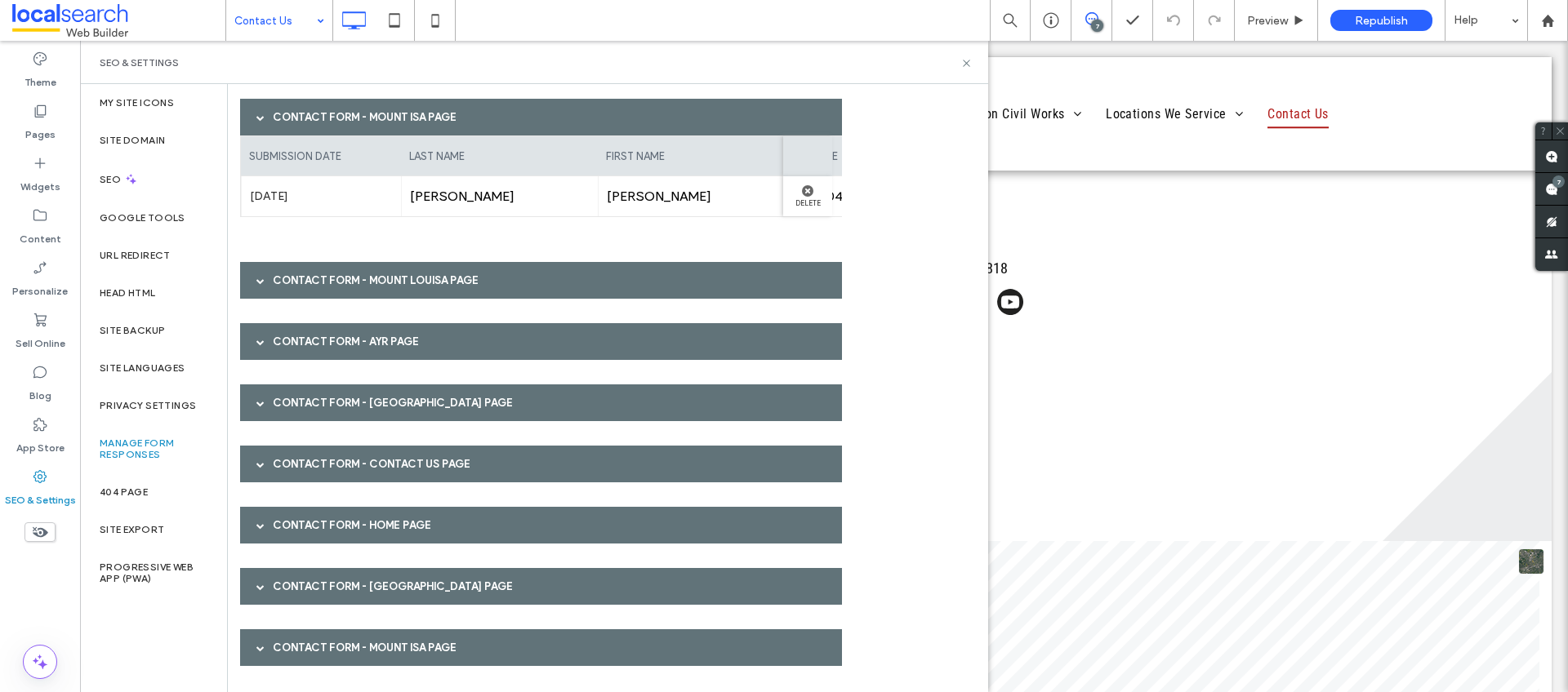
click at [259, 284] on span at bounding box center [260, 280] width 8 height 29
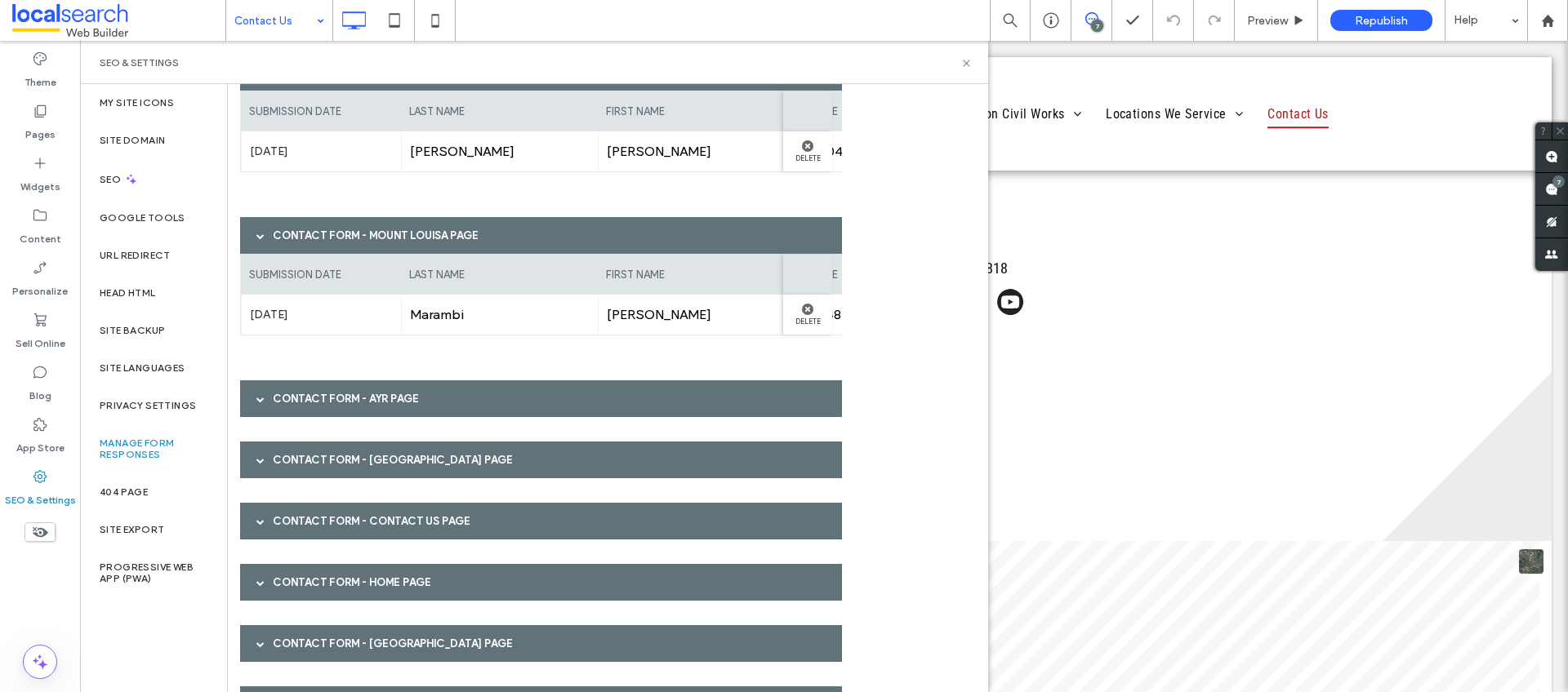
scroll to position [434, 0]
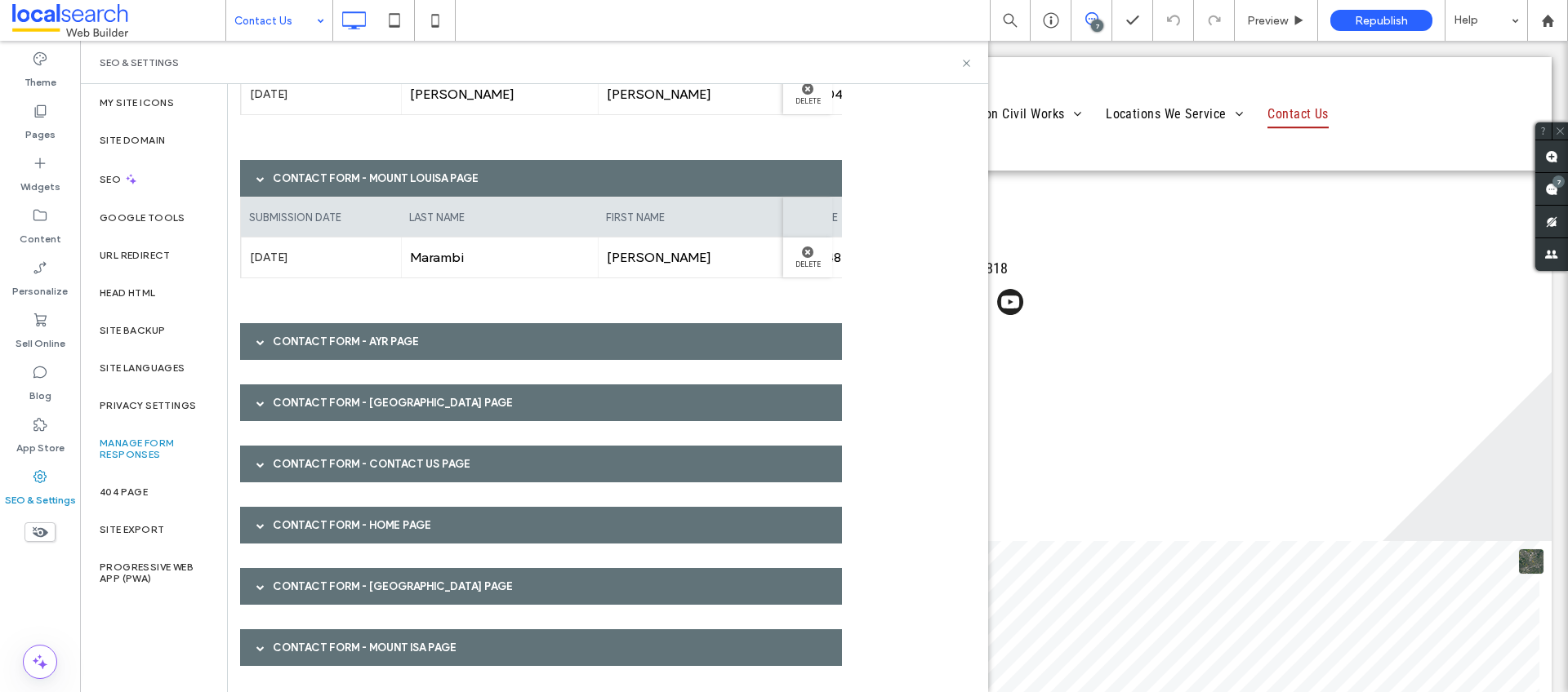
click at [261, 344] on span at bounding box center [260, 341] width 8 height 8
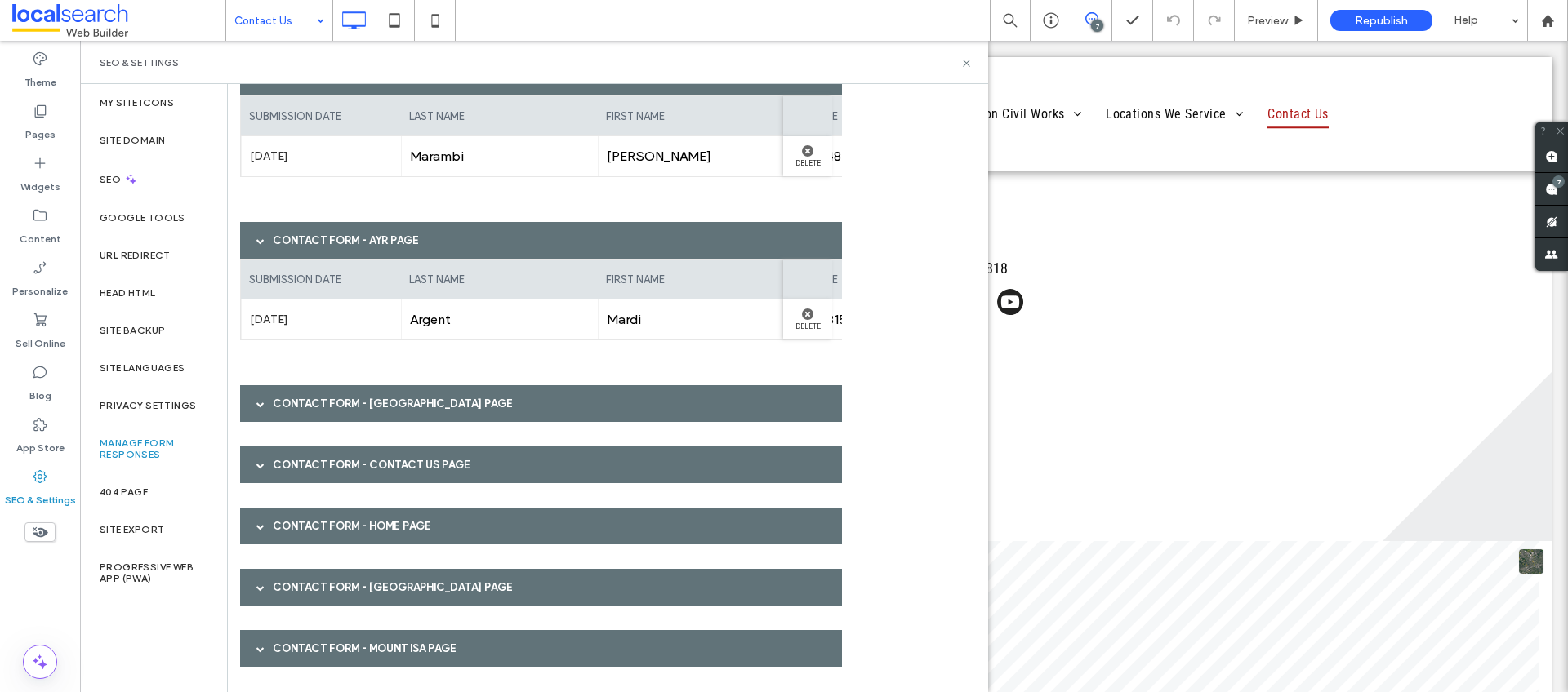
scroll to position [536, 0]
click at [257, 467] on span at bounding box center [260, 464] width 8 height 8
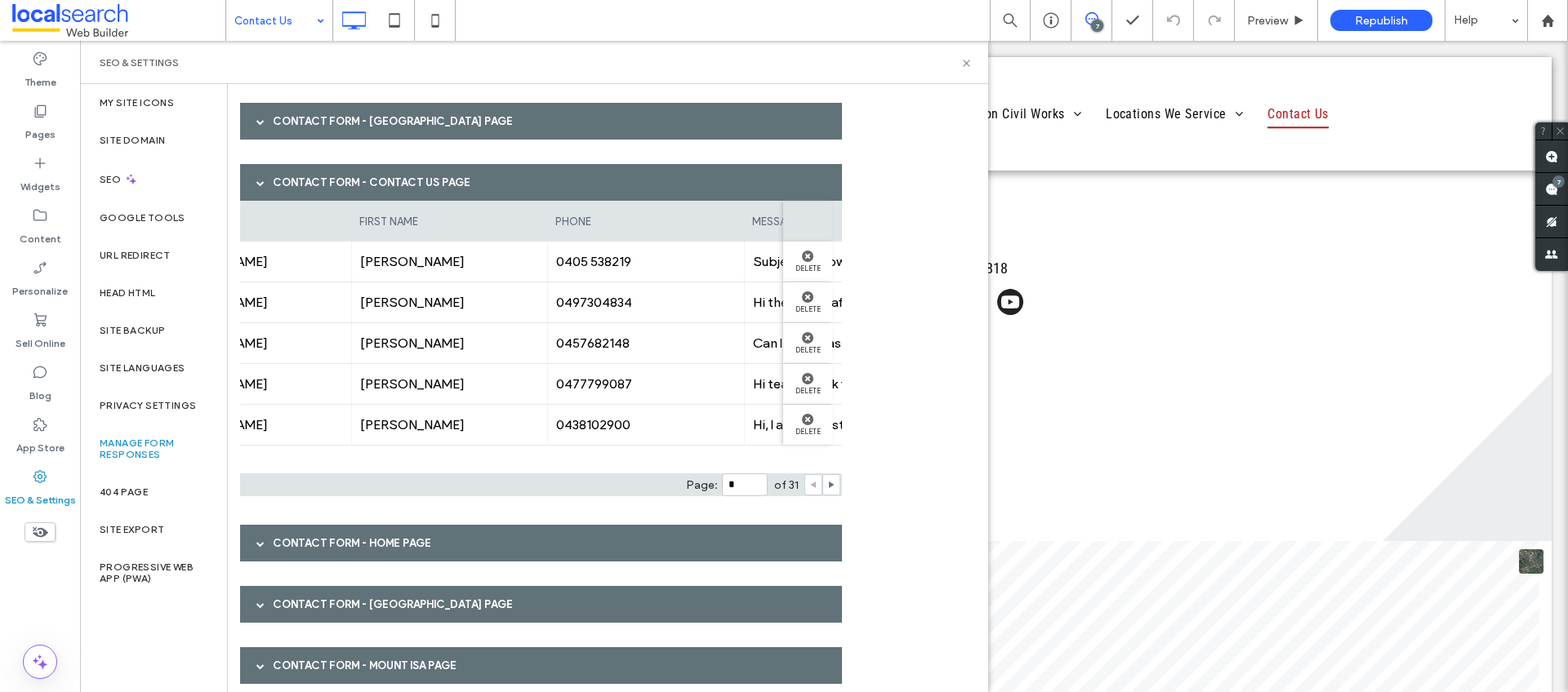
scroll to position [0, 0]
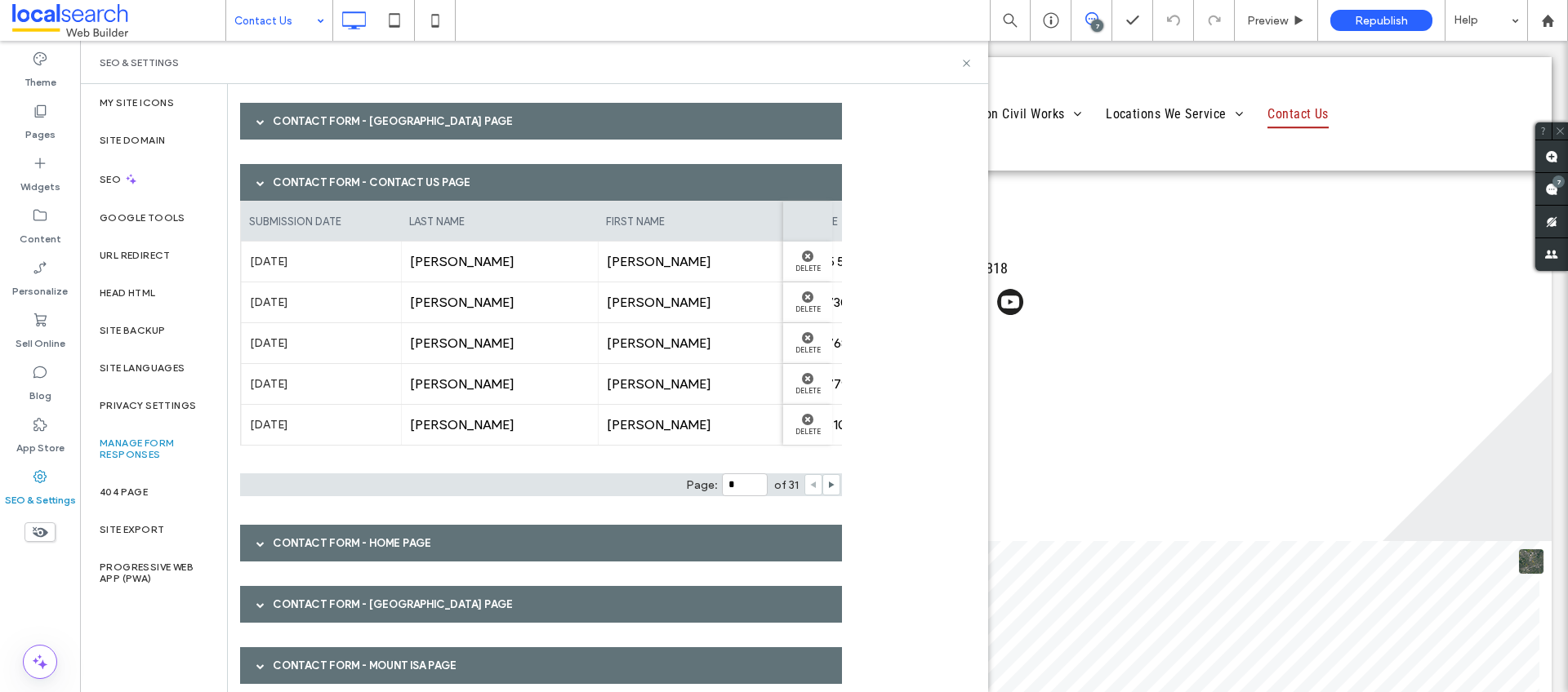
click at [269, 174] on div at bounding box center [260, 182] width 24 height 29
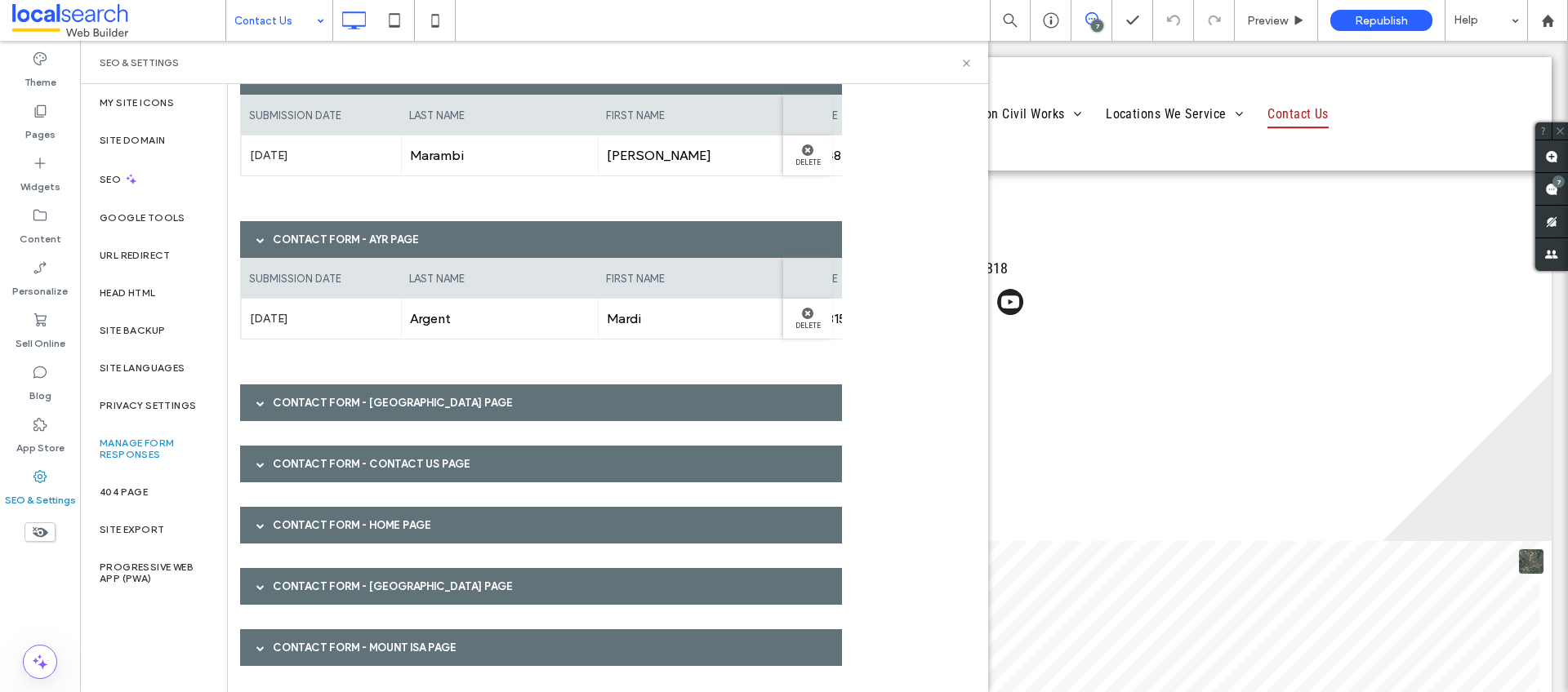
scroll to position [536, 0]
click at [259, 244] on span at bounding box center [260, 239] width 8 height 29
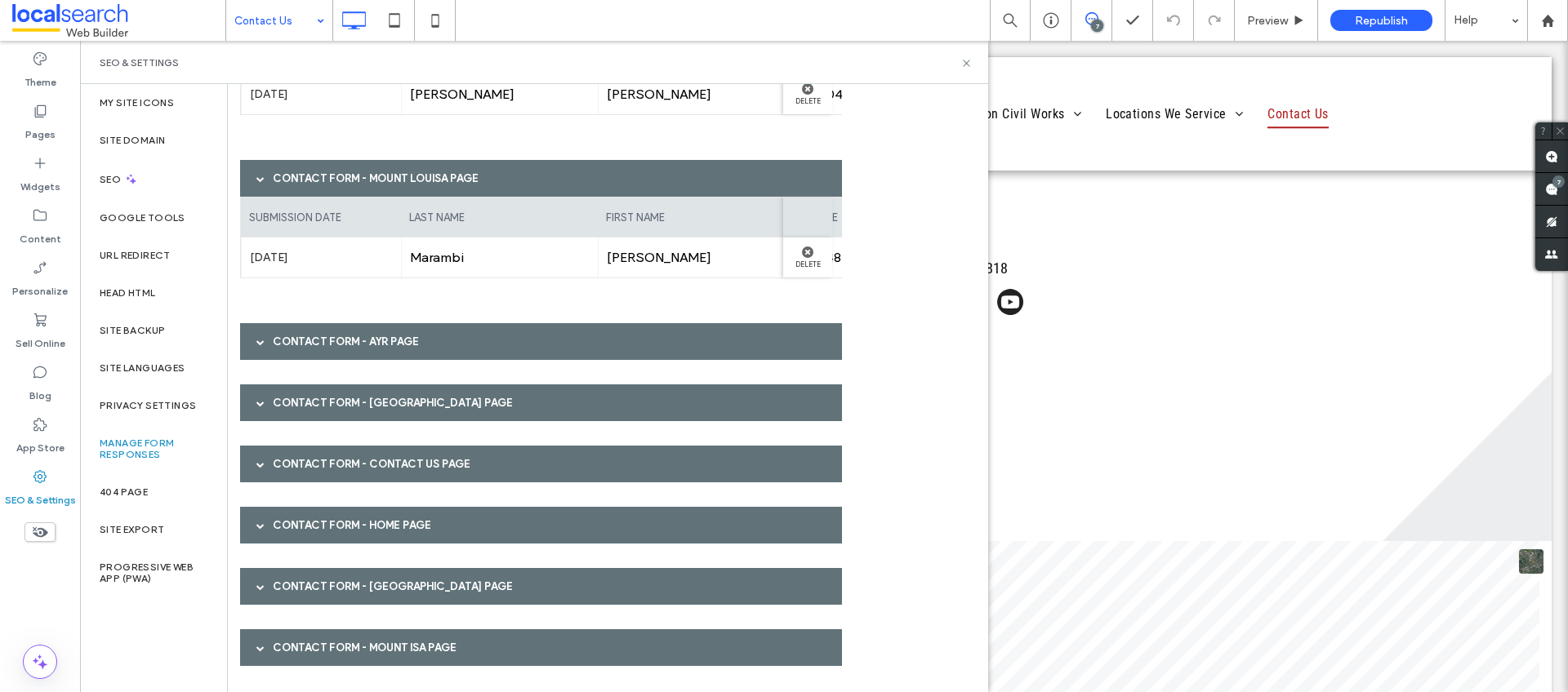
scroll to position [434, 0]
click at [260, 181] on span at bounding box center [260, 178] width 8 height 8
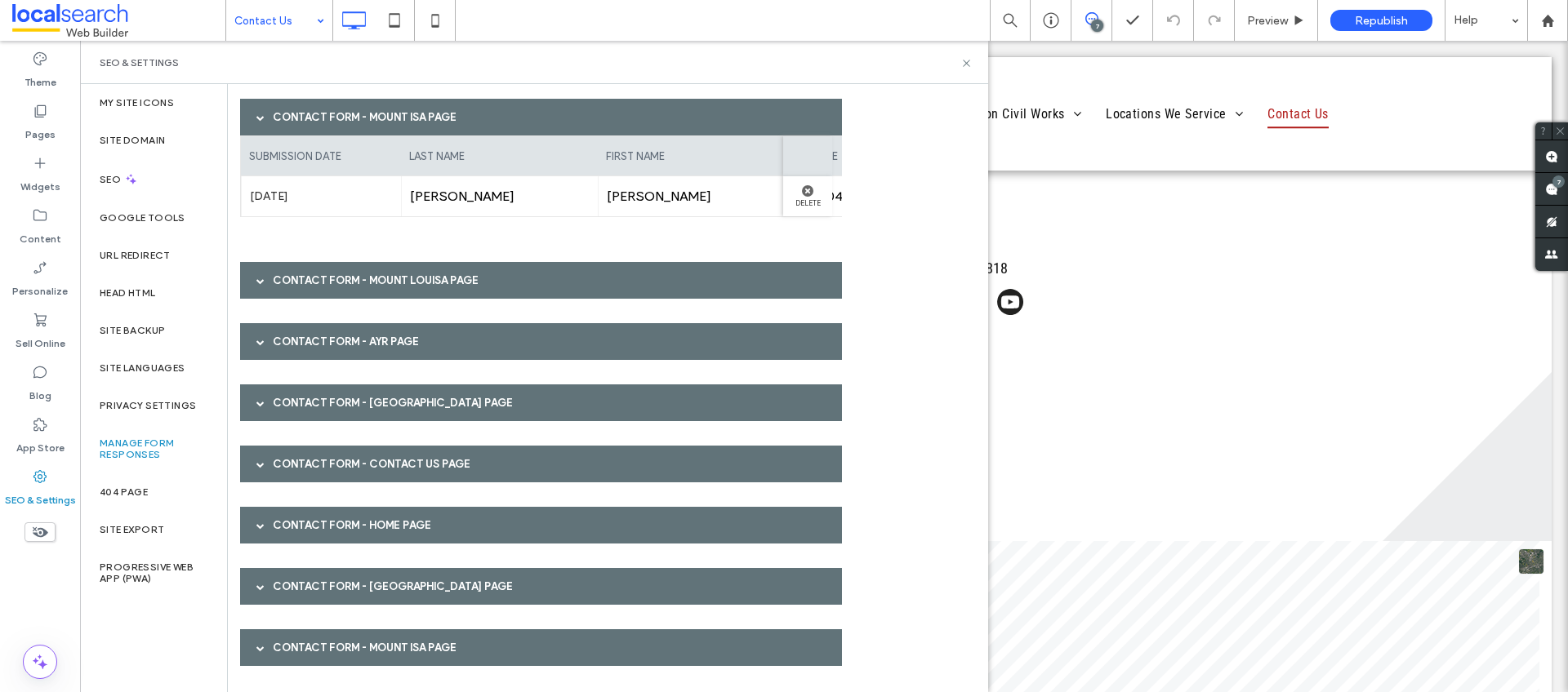
scroll to position [333, 0]
click at [257, 118] on span at bounding box center [260, 117] width 8 height 8
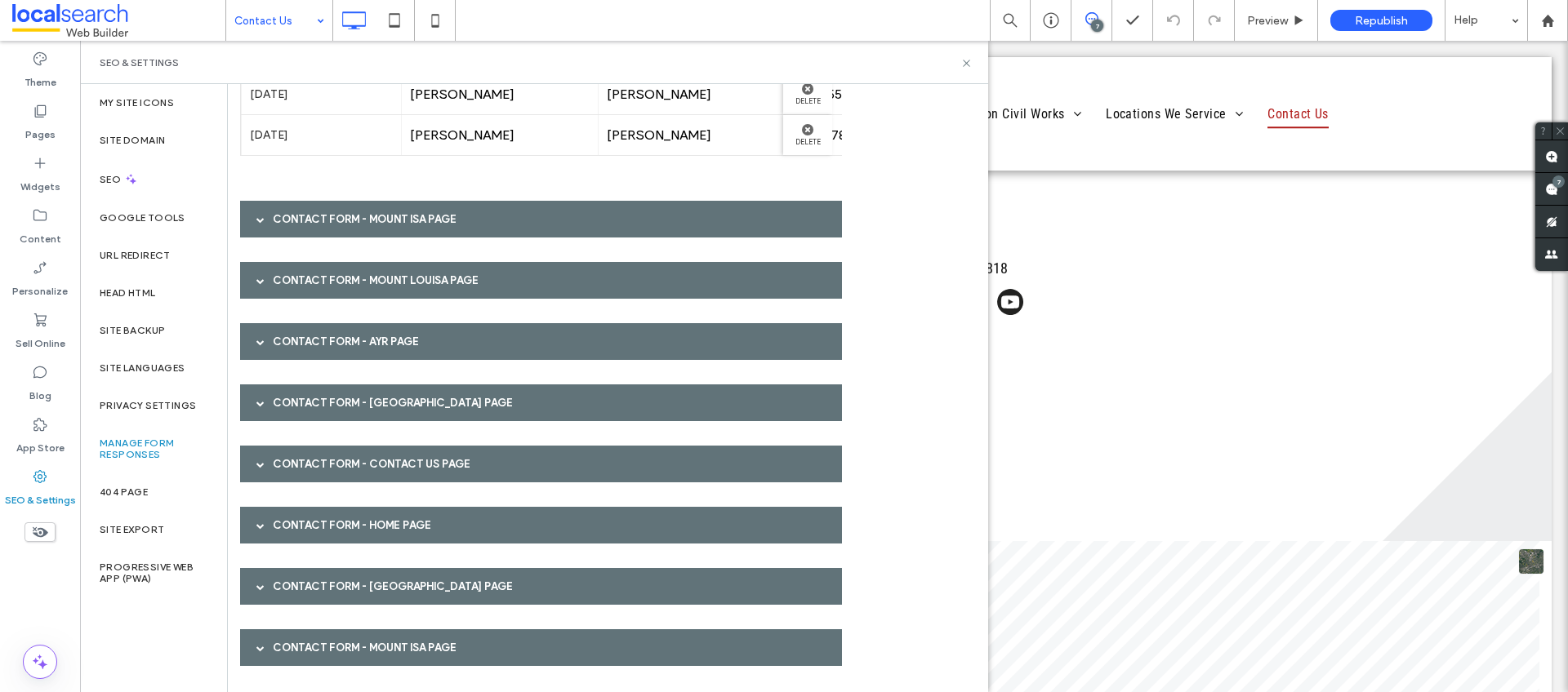
scroll to position [0, 0]
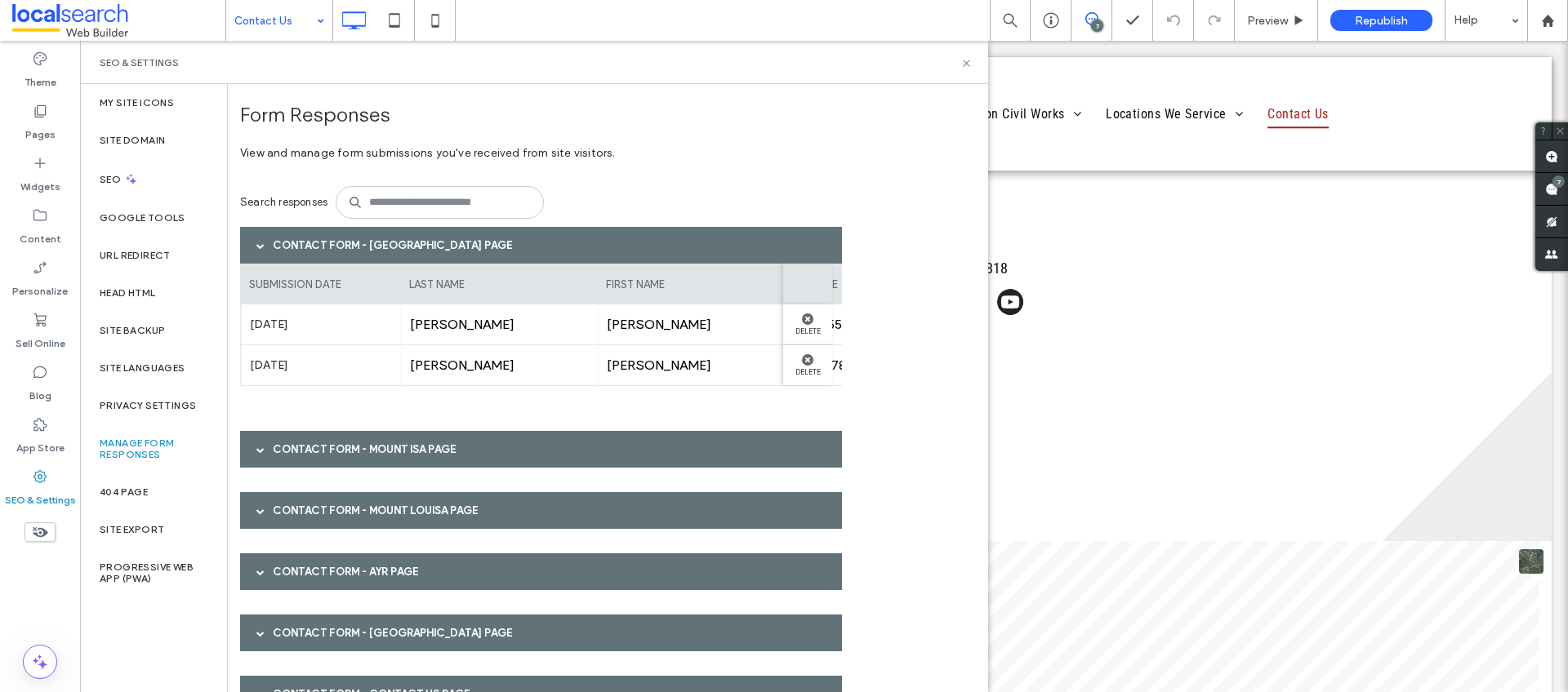
click at [257, 244] on span at bounding box center [260, 245] width 8 height 8
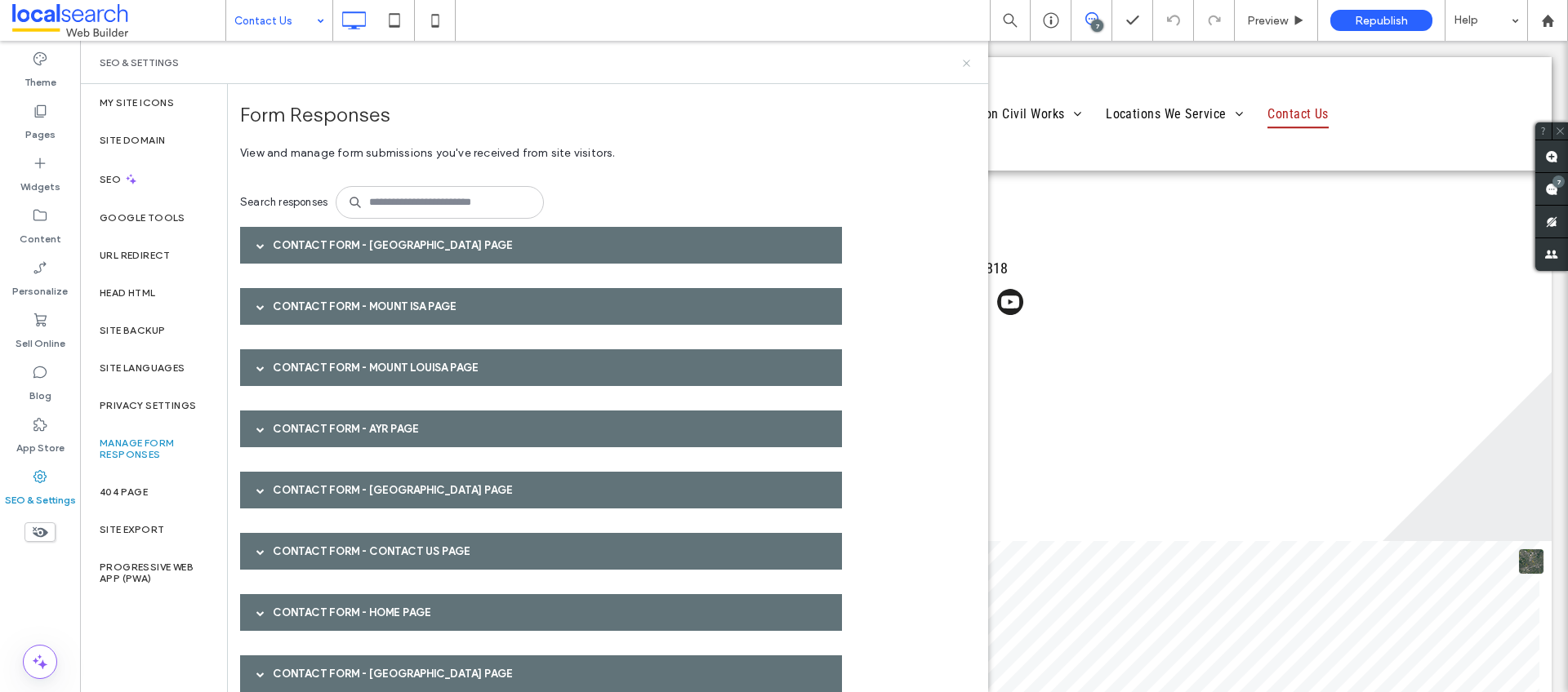
click at [967, 65] on icon at bounding box center [966, 64] width 12 height 12
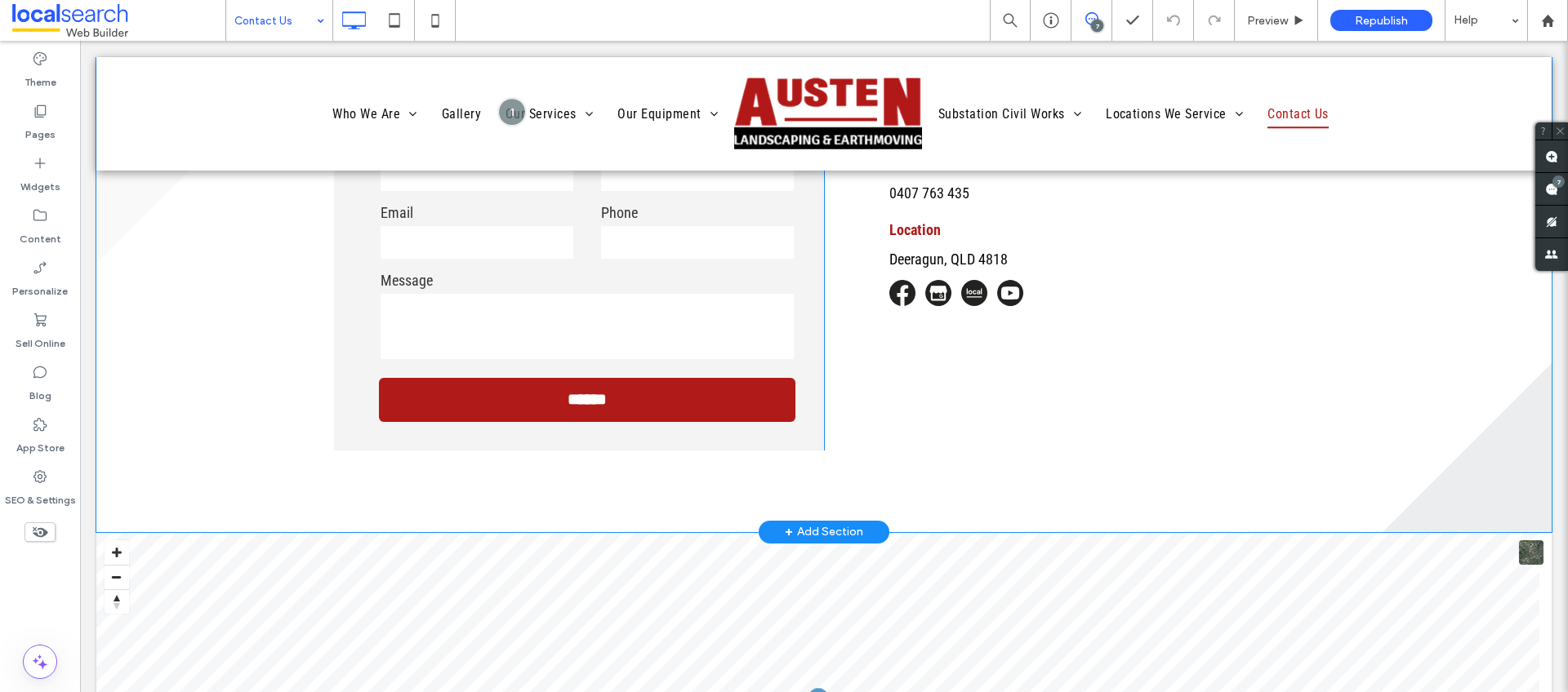
scroll to position [1285, 0]
